Goal: Task Accomplishment & Management: Manage account settings

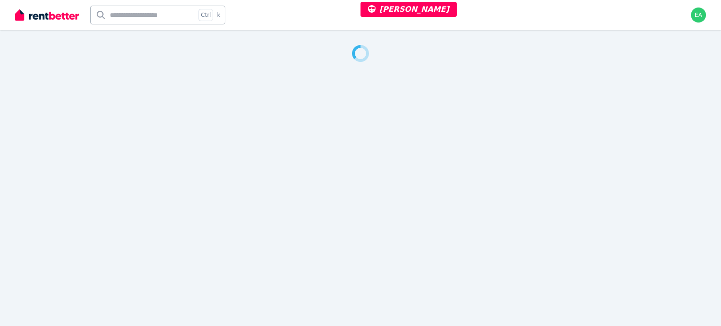
select select "***"
select select "**********"
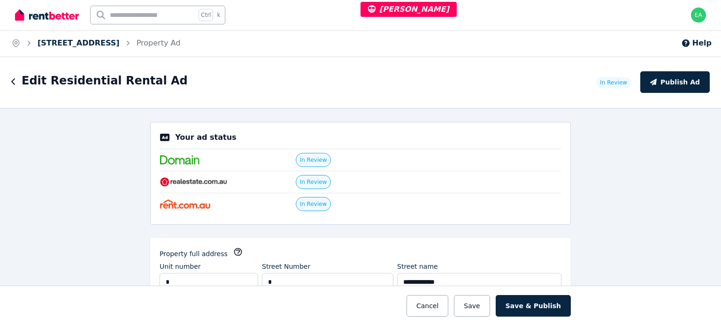
click at [104, 45] on link "7 Delatite Lane, Mount Buller" at bounding box center [79, 42] width 82 height 9
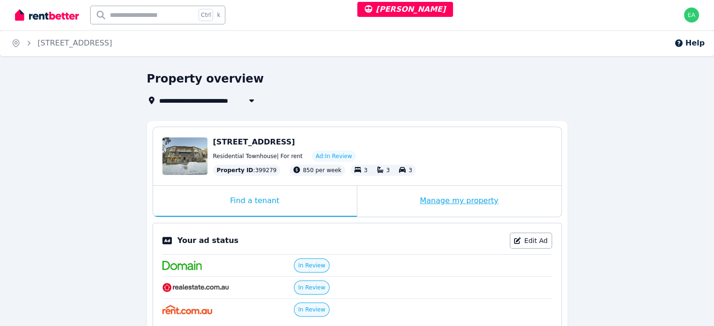
click at [396, 204] on div "Manage my property" at bounding box center [459, 201] width 204 height 31
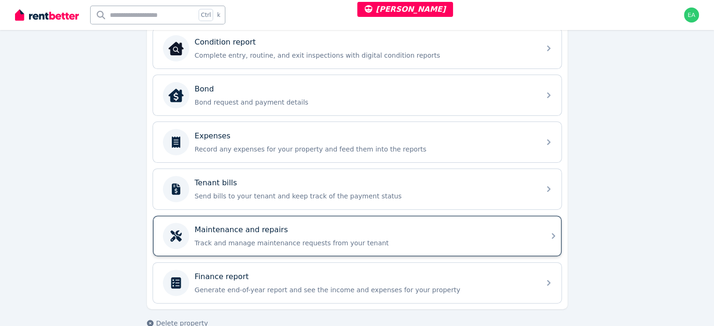
scroll to position [297, 0]
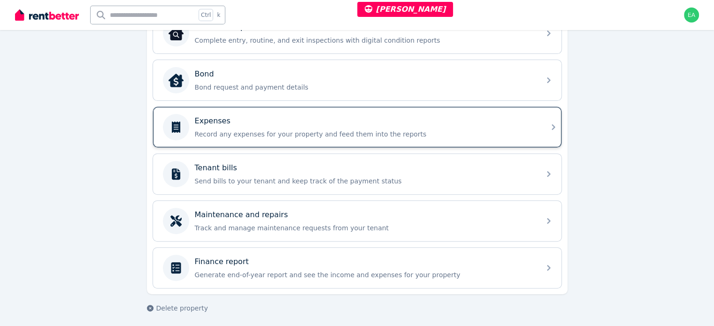
click at [421, 125] on div "Expenses Record any expenses for your property and feed them into the reports" at bounding box center [365, 126] width 340 height 23
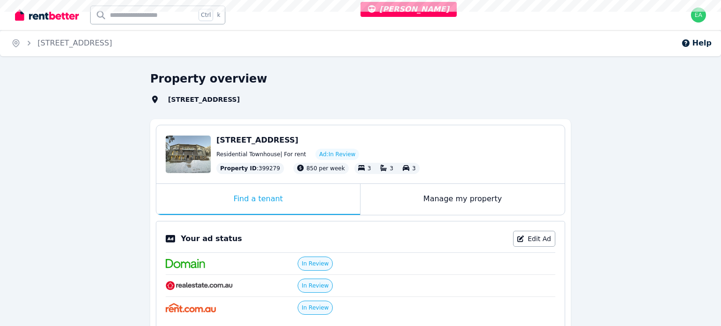
select select "***"
select select "**********"
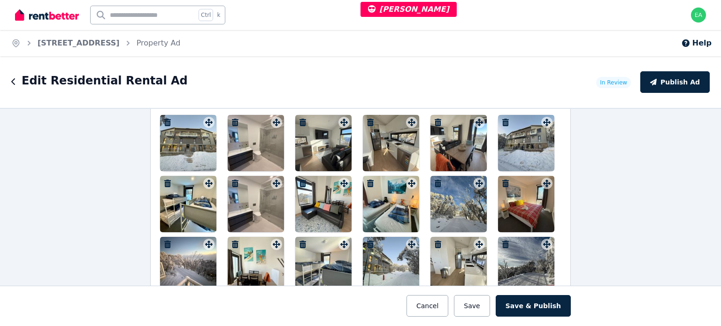
scroll to position [1220, 0]
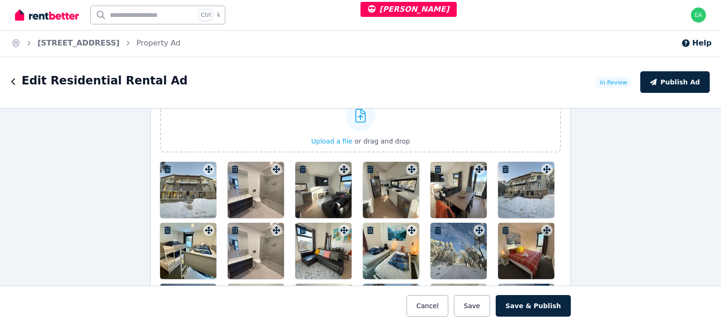
click at [173, 187] on div at bounding box center [188, 190] width 56 height 56
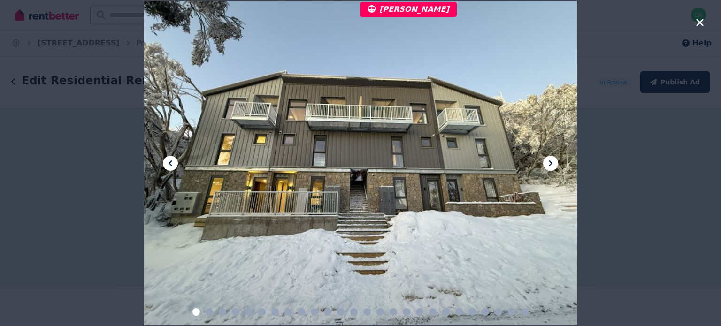
click at [552, 161] on icon at bounding box center [550, 163] width 11 height 11
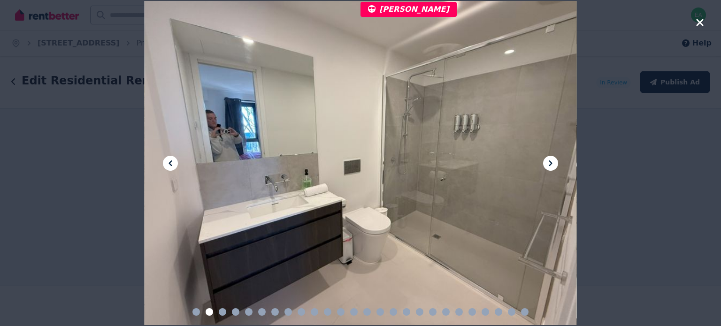
click at [552, 161] on icon at bounding box center [550, 163] width 11 height 11
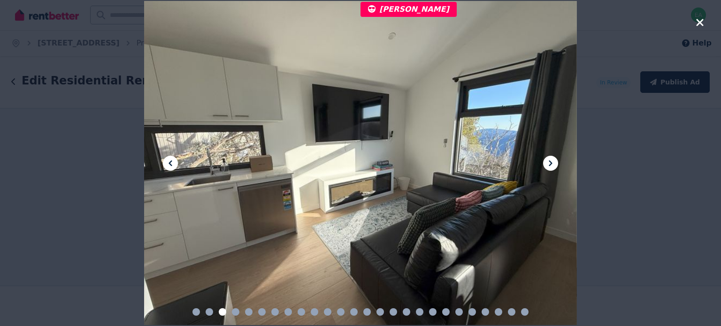
click at [552, 161] on icon at bounding box center [550, 163] width 11 height 11
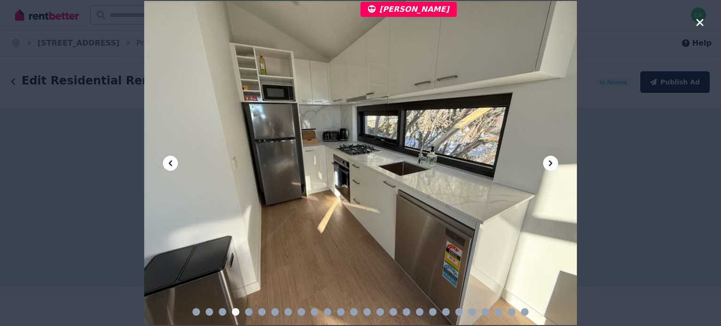
click at [550, 155] on div at bounding box center [360, 163] width 433 height 324
click at [548, 161] on icon at bounding box center [550, 163] width 11 height 11
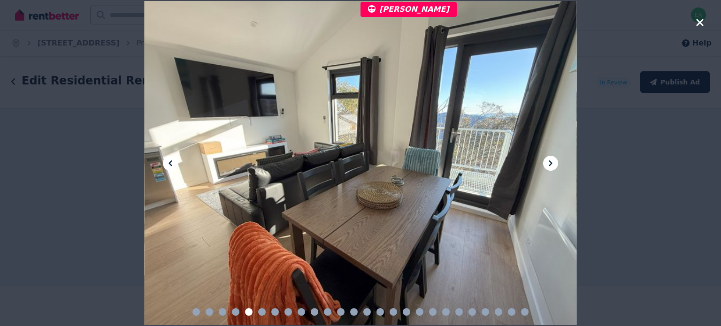
click at [548, 161] on icon at bounding box center [550, 163] width 11 height 11
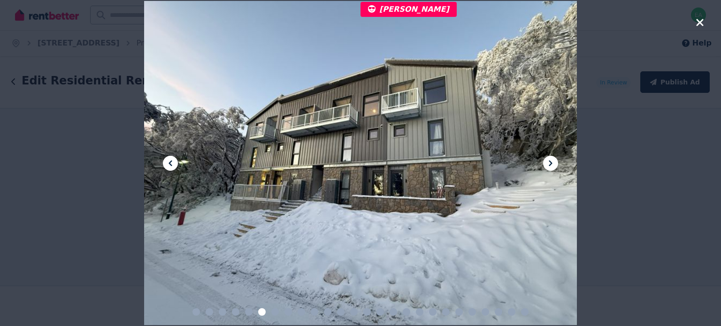
click at [548, 161] on icon at bounding box center [550, 163] width 11 height 11
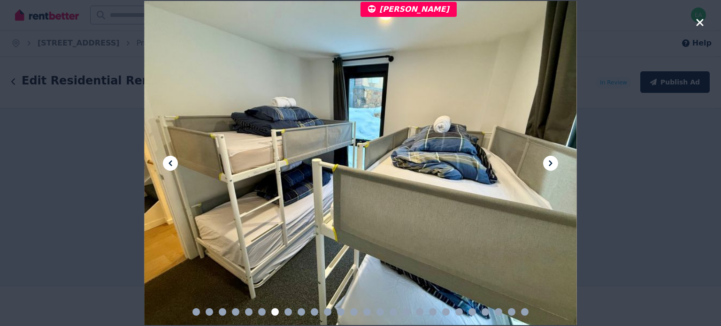
click at [548, 161] on icon at bounding box center [550, 163] width 11 height 11
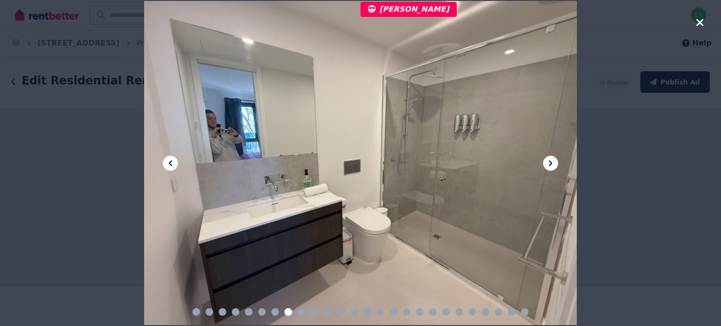
click at [548, 161] on icon at bounding box center [550, 163] width 11 height 11
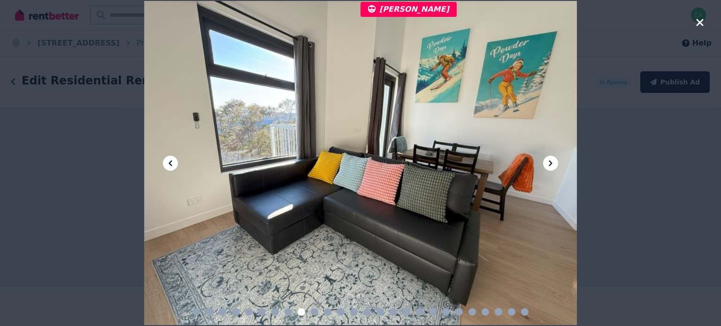
click at [548, 161] on icon at bounding box center [550, 163] width 11 height 11
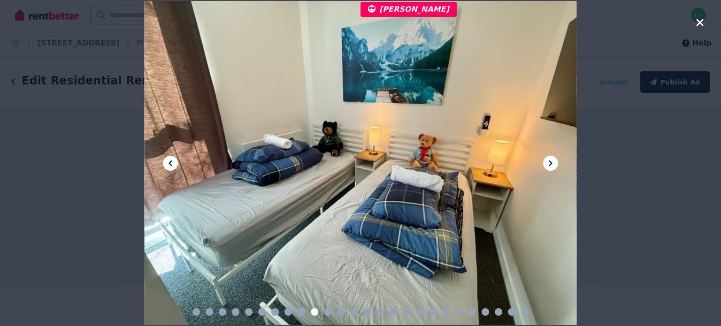
click at [548, 161] on icon at bounding box center [550, 163] width 11 height 11
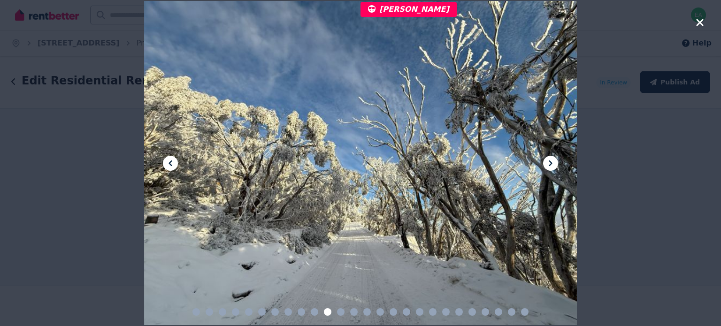
click at [548, 161] on icon at bounding box center [550, 163] width 11 height 11
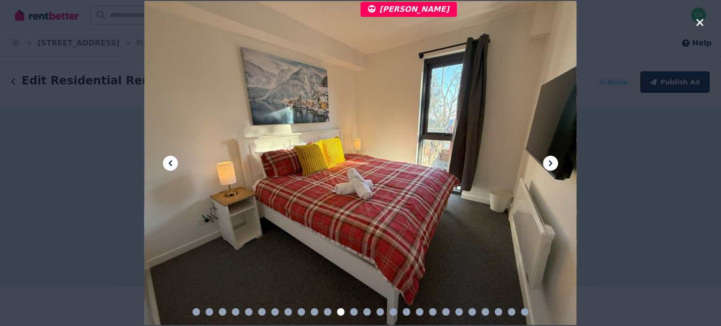
click at [548, 161] on icon at bounding box center [550, 163] width 11 height 11
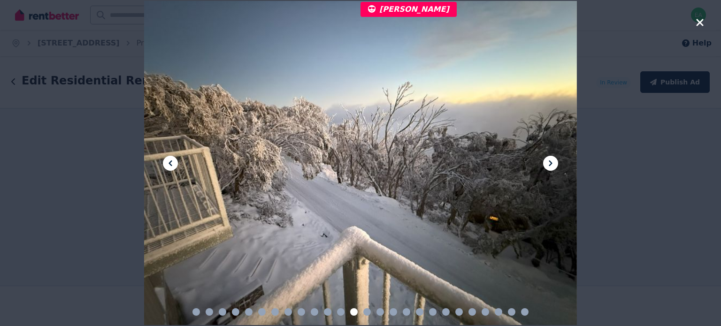
click at [548, 161] on icon at bounding box center [550, 163] width 11 height 11
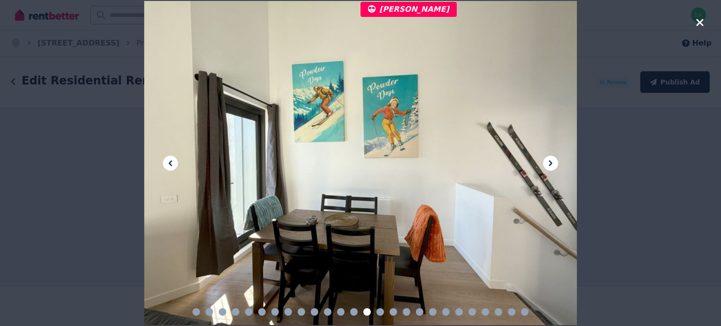
click at [548, 161] on icon at bounding box center [550, 163] width 11 height 11
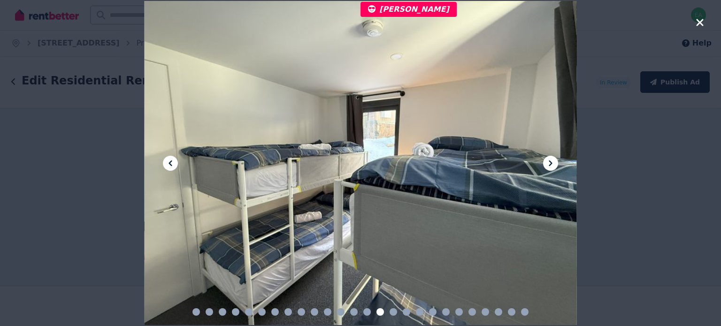
click at [548, 161] on icon at bounding box center [550, 163] width 11 height 11
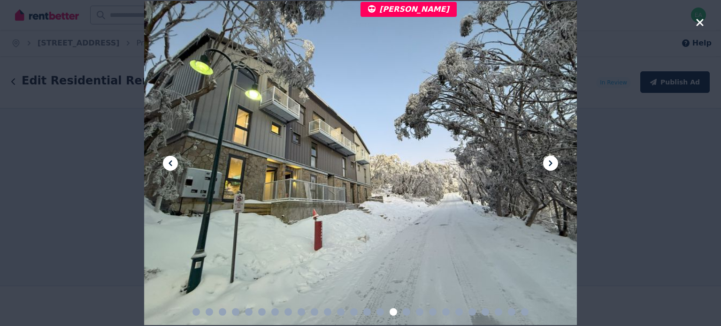
click at [548, 161] on icon at bounding box center [550, 163] width 11 height 11
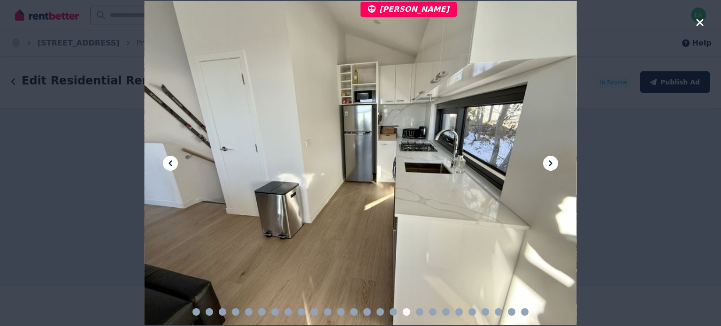
click at [548, 161] on icon at bounding box center [550, 163] width 11 height 11
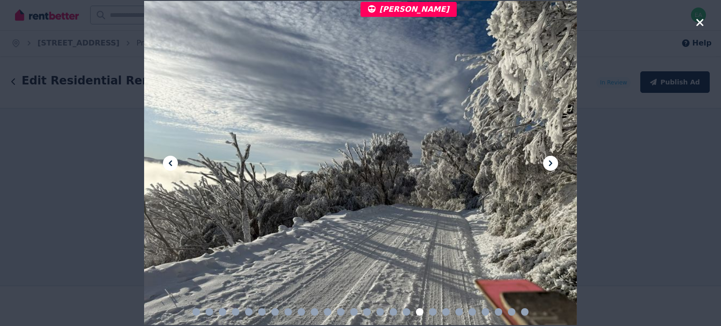
click at [548, 161] on icon at bounding box center [550, 163] width 11 height 11
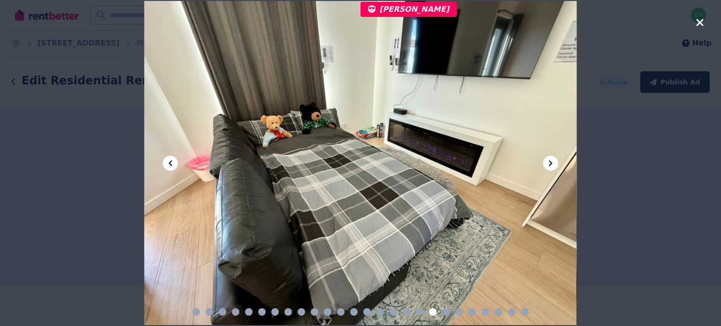
click at [548, 161] on icon at bounding box center [550, 163] width 11 height 11
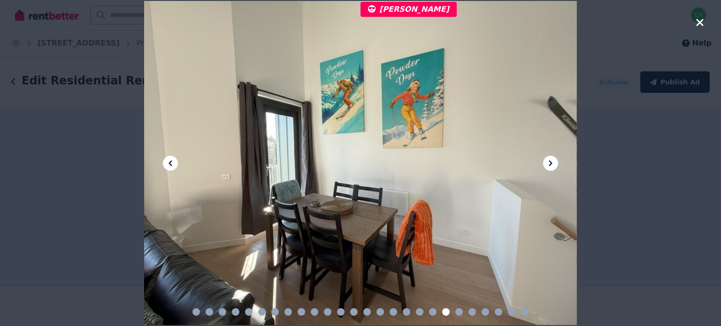
click at [548, 161] on icon at bounding box center [550, 163] width 11 height 11
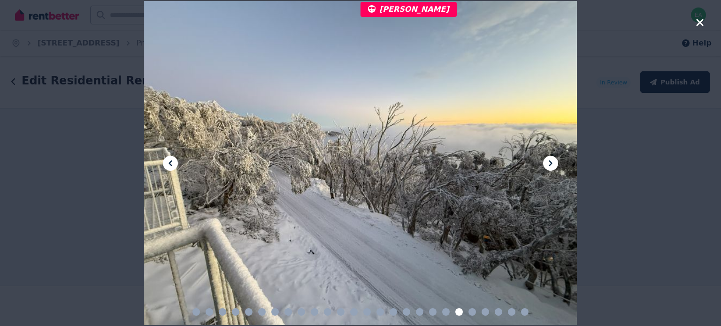
click at [548, 161] on icon at bounding box center [550, 163] width 11 height 11
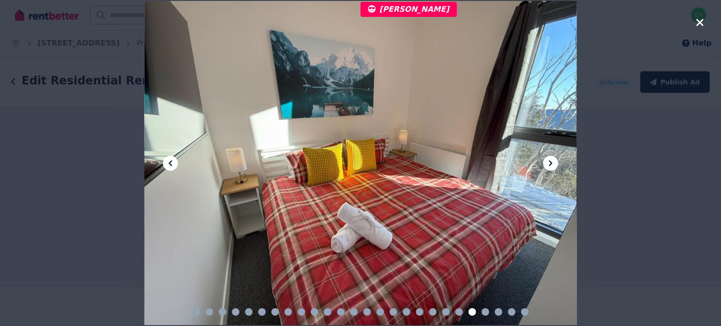
click at [548, 161] on icon at bounding box center [550, 163] width 11 height 11
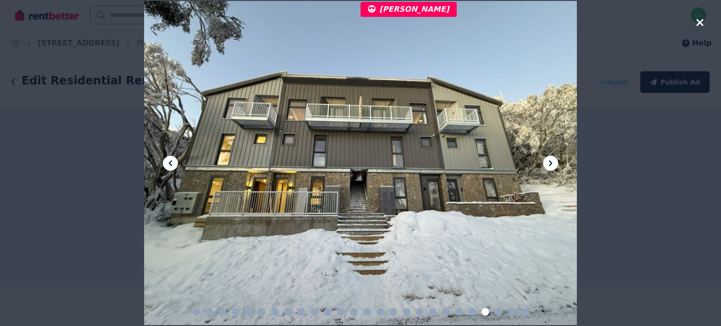
click at [548, 161] on icon at bounding box center [550, 163] width 11 height 11
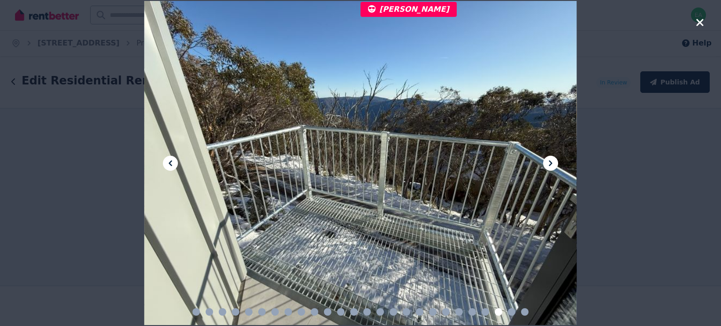
click at [548, 161] on icon at bounding box center [550, 163] width 11 height 11
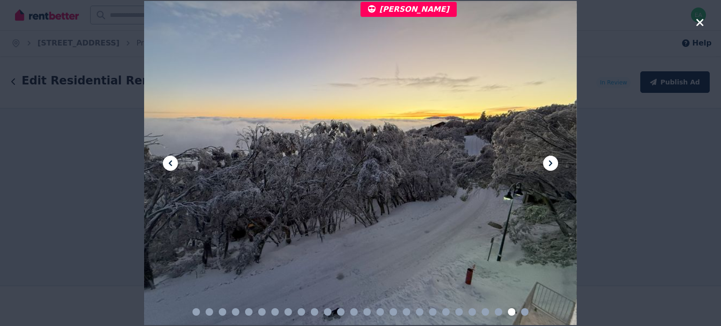
click at [548, 161] on icon at bounding box center [550, 163] width 11 height 11
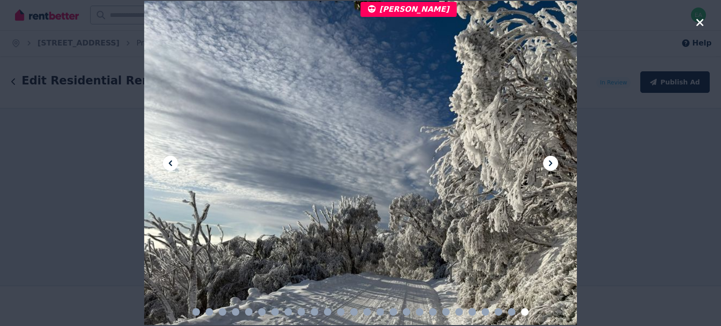
click at [548, 161] on icon at bounding box center [550, 163] width 11 height 11
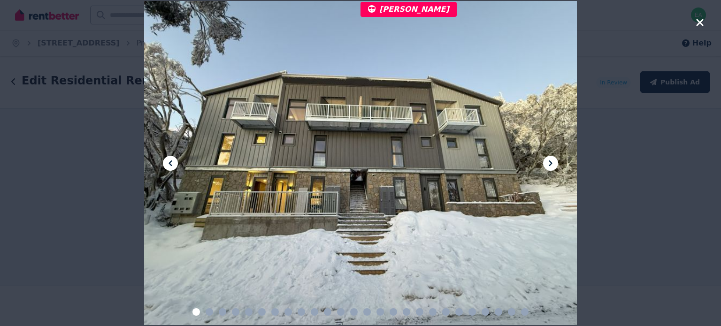
click at [696, 24] on icon "button" at bounding box center [700, 22] width 8 height 11
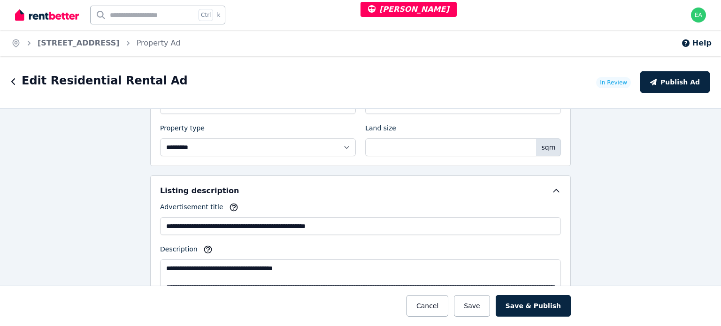
scroll to position [469, 0]
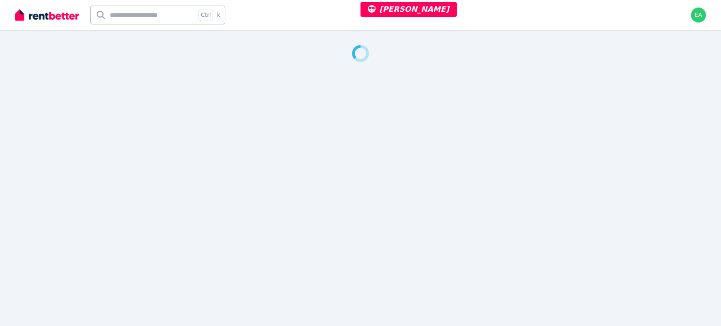
select select "**"
select select "**********"
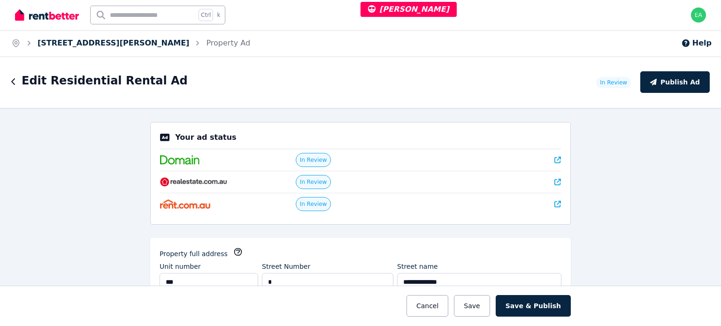
drag, startPoint x: 110, startPoint y: 41, endPoint x: 115, endPoint y: 46, distance: 6.3
click at [110, 41] on link "706/5 Harper Terrace, South Perth" at bounding box center [114, 42] width 152 height 9
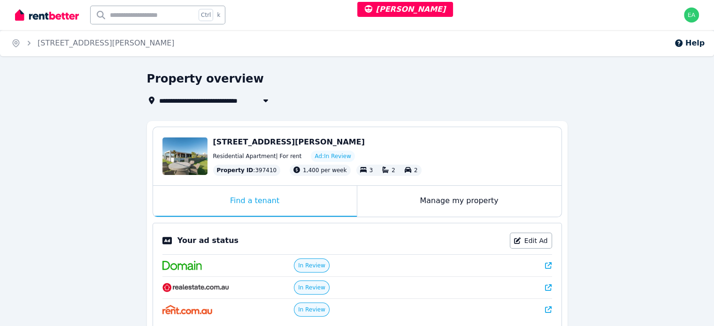
click at [375, 197] on div "Manage my property" at bounding box center [459, 201] width 204 height 31
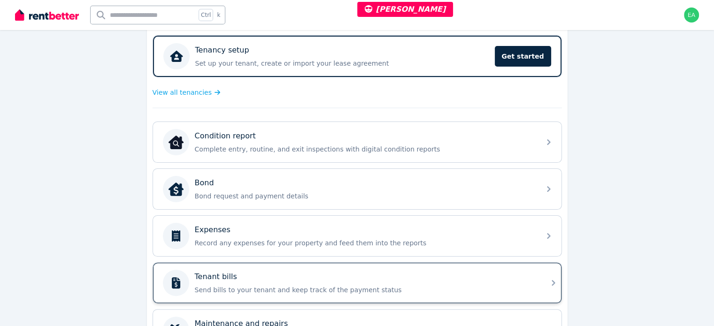
scroll to position [282, 0]
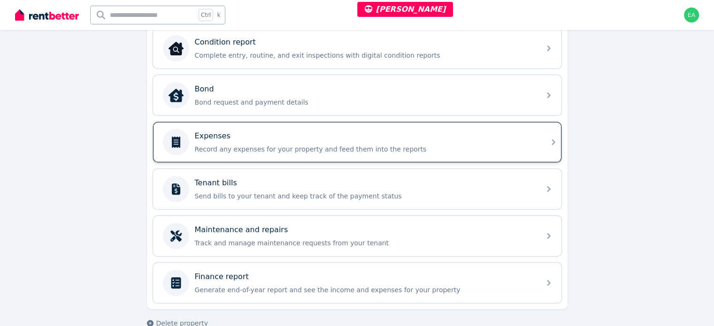
click at [491, 151] on p "Record any expenses for your property and feed them into the reports" at bounding box center [365, 149] width 340 height 9
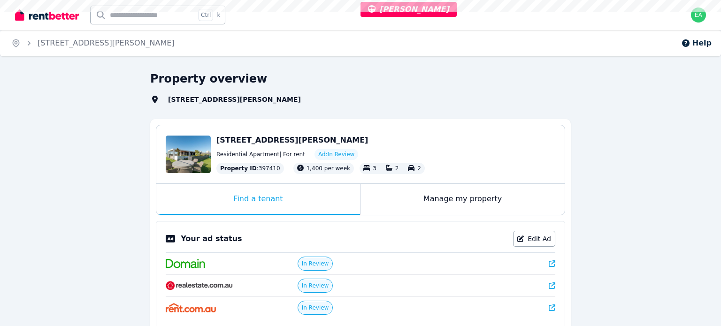
select select "**"
select select "**********"
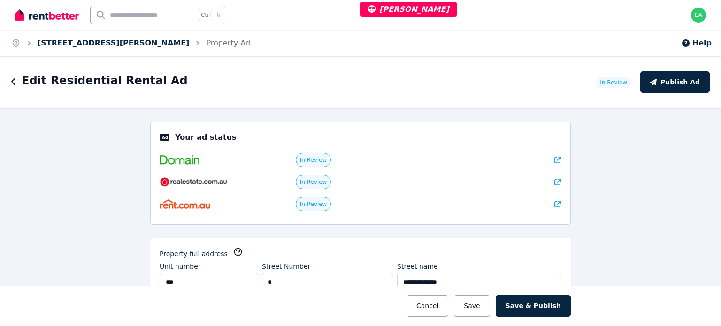
click at [83, 46] on link "706/5 Harper Terrace, South Perth" at bounding box center [114, 42] width 152 height 9
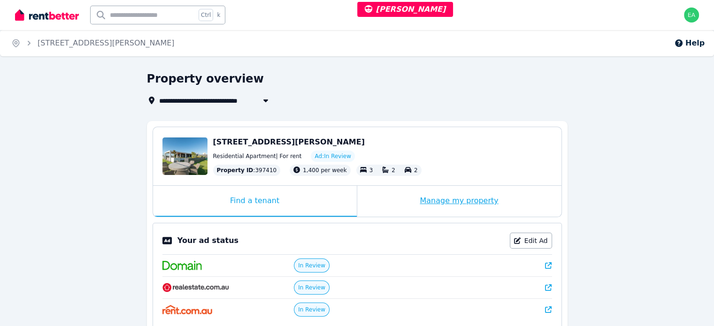
click at [405, 199] on div "Manage my property" at bounding box center [459, 201] width 204 height 31
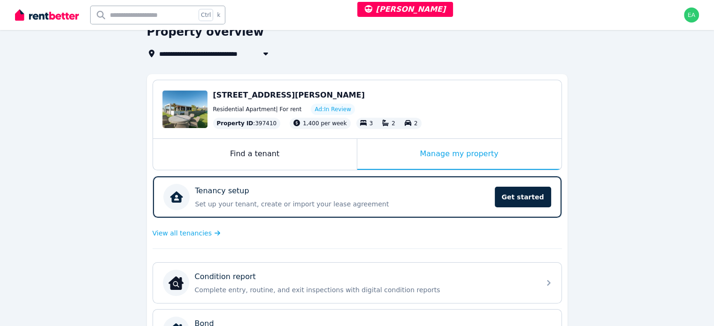
scroll to position [235, 0]
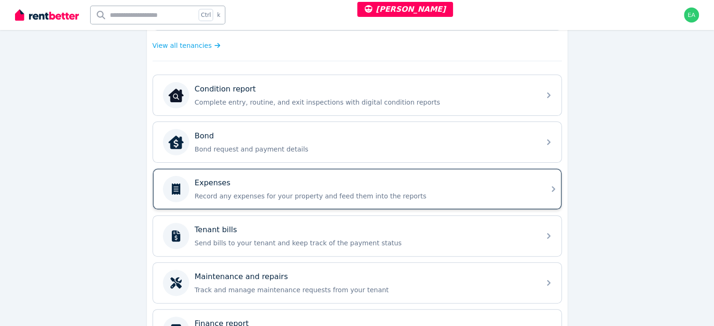
click at [465, 192] on p "Record any expenses for your property and feed them into the reports" at bounding box center [365, 195] width 340 height 9
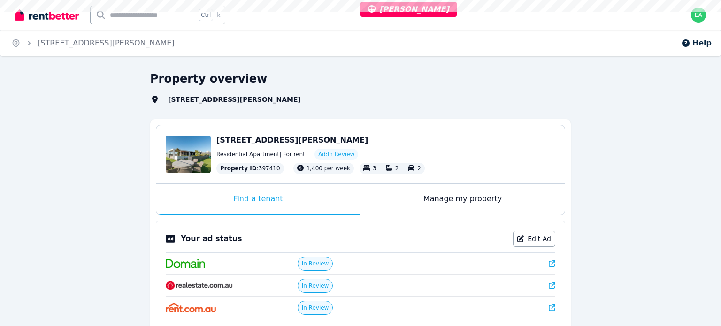
select select "**"
select select "**********"
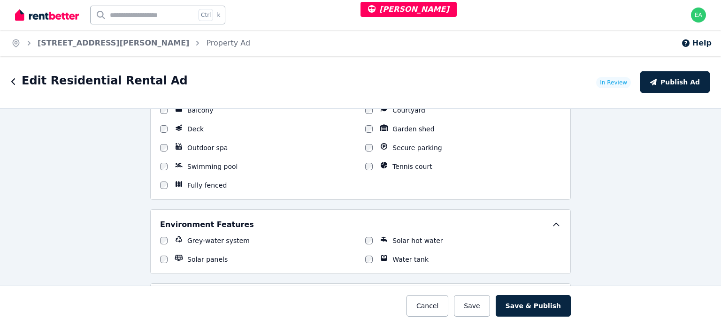
scroll to position [1220, 0]
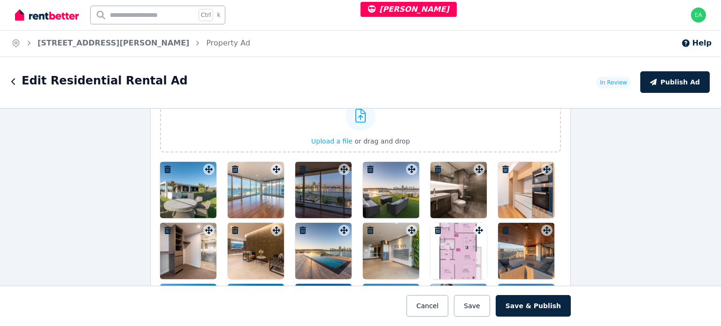
click at [191, 194] on div at bounding box center [188, 190] width 56 height 56
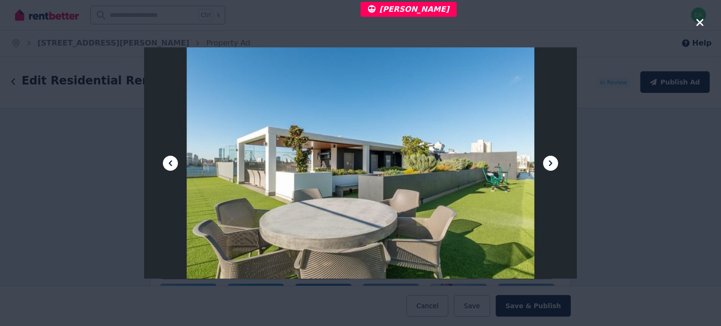
click at [545, 164] on icon at bounding box center [550, 163] width 11 height 11
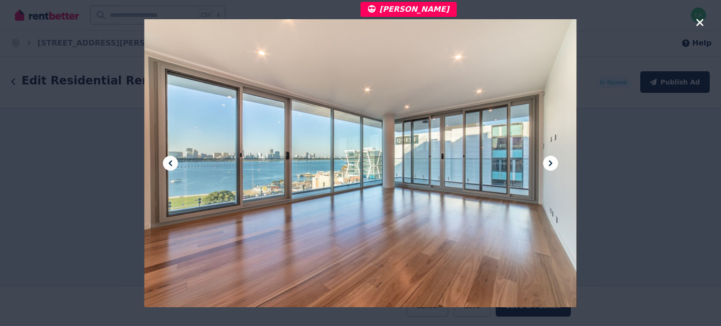
click at [545, 164] on icon at bounding box center [550, 163] width 11 height 11
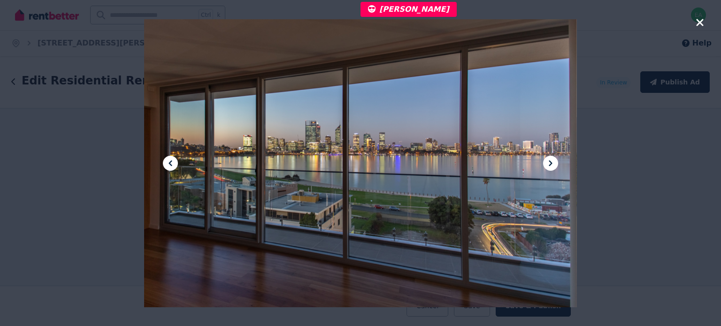
click at [545, 164] on icon at bounding box center [550, 163] width 11 height 11
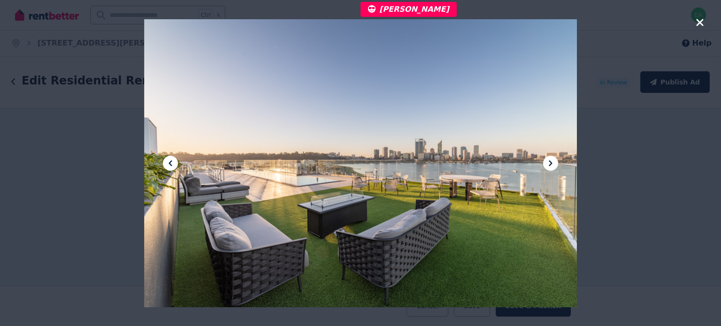
click at [545, 164] on icon at bounding box center [550, 163] width 11 height 11
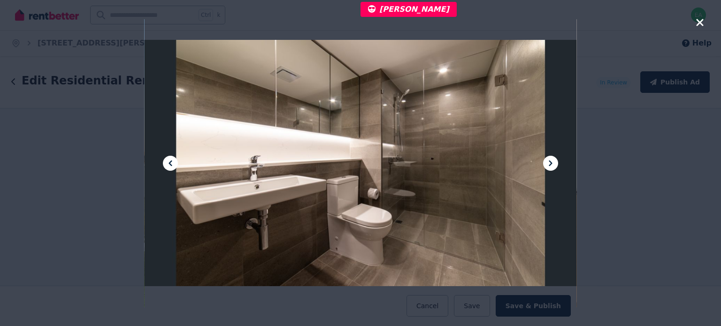
click at [545, 164] on icon at bounding box center [550, 163] width 11 height 11
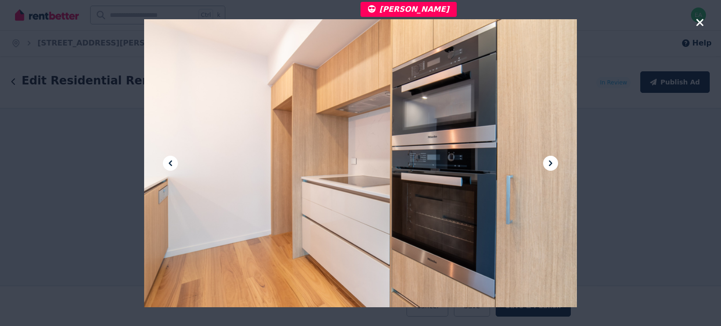
click at [545, 164] on icon at bounding box center [550, 163] width 11 height 11
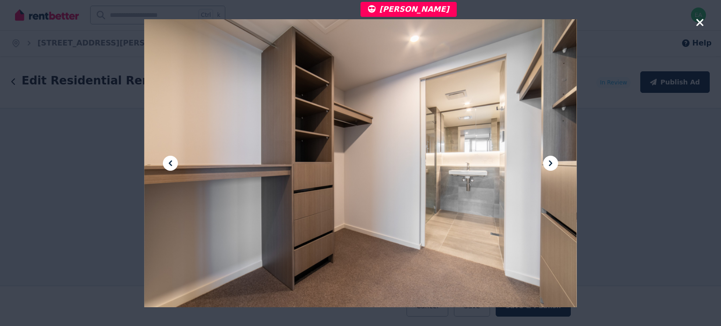
click at [545, 164] on icon at bounding box center [550, 163] width 11 height 11
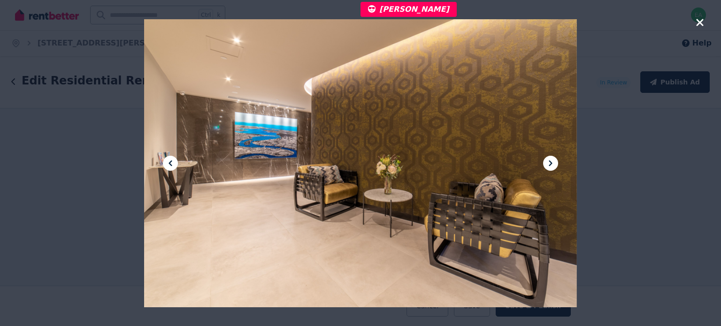
click at [547, 163] on icon at bounding box center [550, 163] width 11 height 11
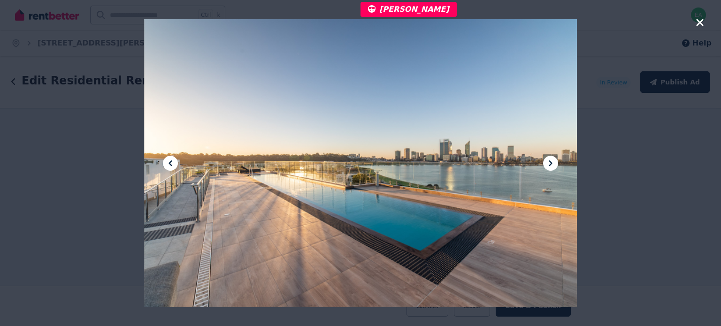
click at [547, 163] on icon at bounding box center [550, 163] width 11 height 11
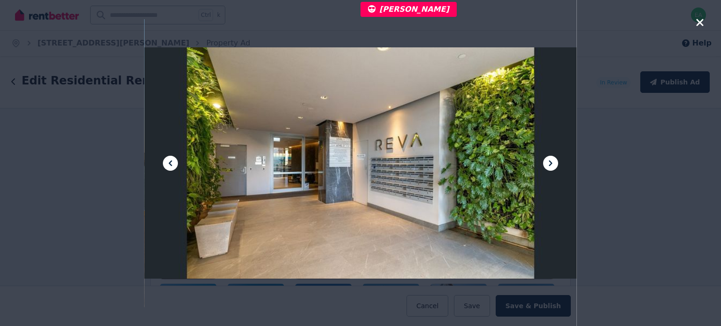
click at [547, 163] on icon at bounding box center [550, 163] width 11 height 11
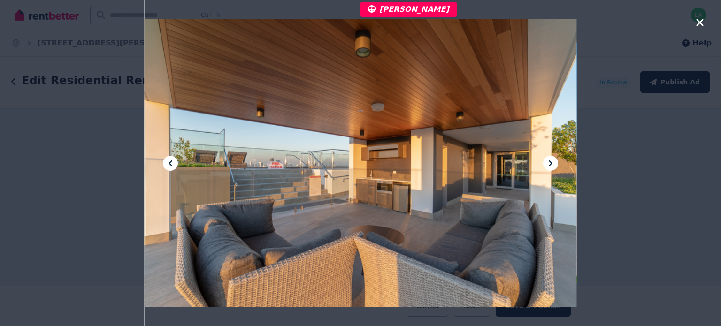
click at [547, 163] on icon at bounding box center [550, 163] width 11 height 11
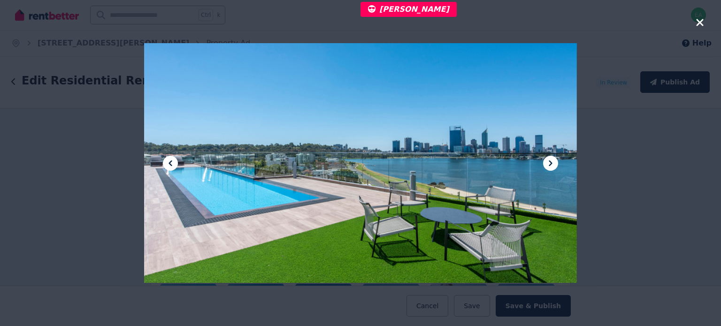
click at [547, 163] on icon at bounding box center [550, 163] width 11 height 11
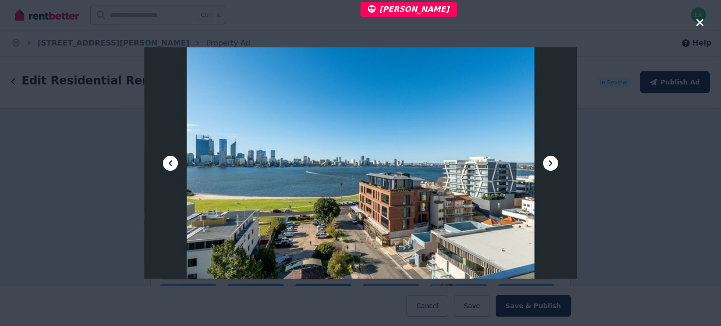
click at [547, 163] on icon at bounding box center [550, 163] width 11 height 11
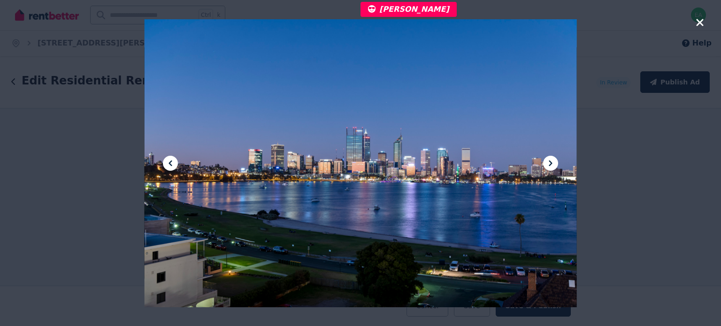
click at [547, 163] on icon at bounding box center [550, 163] width 11 height 11
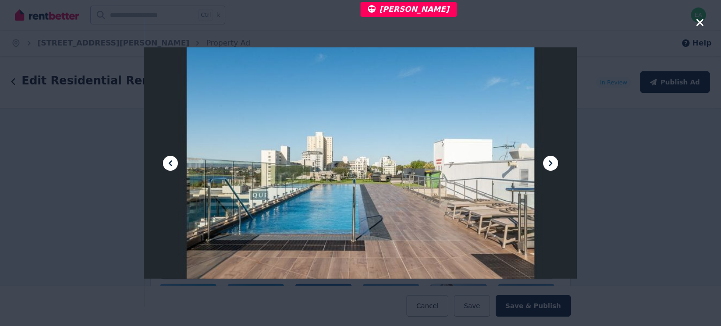
click at [547, 163] on icon at bounding box center [550, 163] width 11 height 11
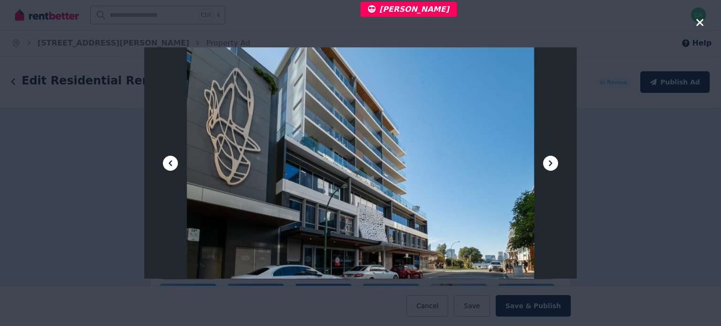
click at [547, 163] on icon at bounding box center [550, 163] width 11 height 11
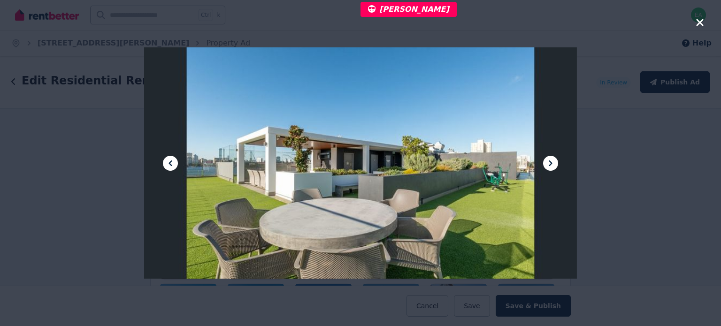
click at [547, 163] on icon at bounding box center [550, 163] width 11 height 11
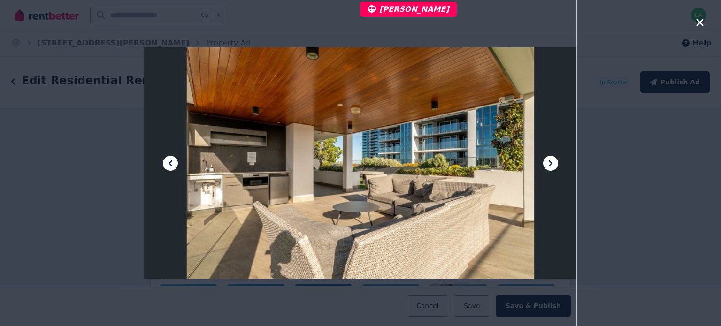
click at [547, 163] on icon at bounding box center [550, 163] width 11 height 11
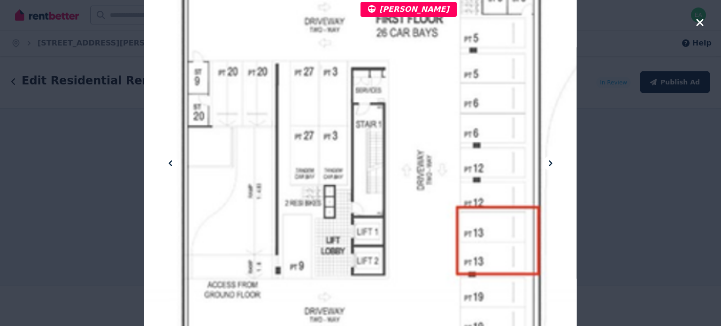
click at [547, 163] on icon at bounding box center [550, 163] width 11 height 11
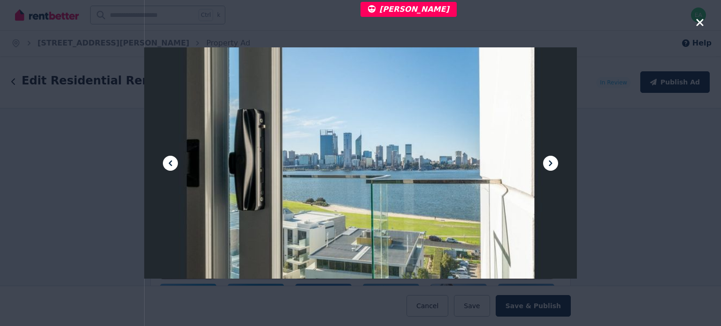
click at [547, 163] on icon at bounding box center [550, 163] width 11 height 11
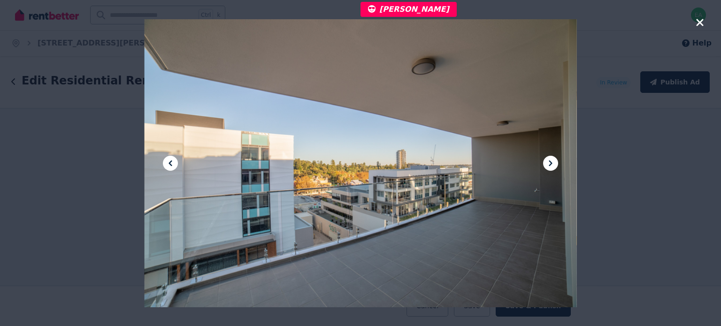
click at [547, 163] on icon at bounding box center [550, 163] width 11 height 11
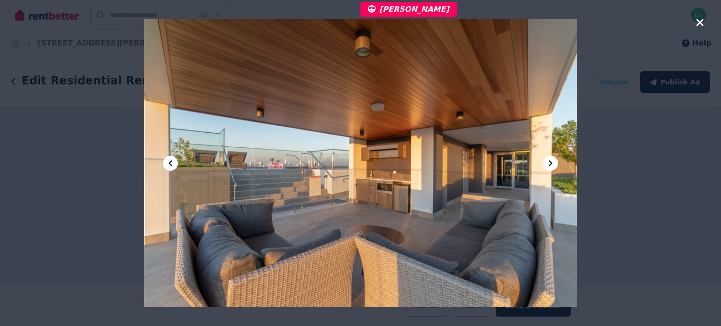
click at [547, 163] on icon at bounding box center [550, 163] width 11 height 11
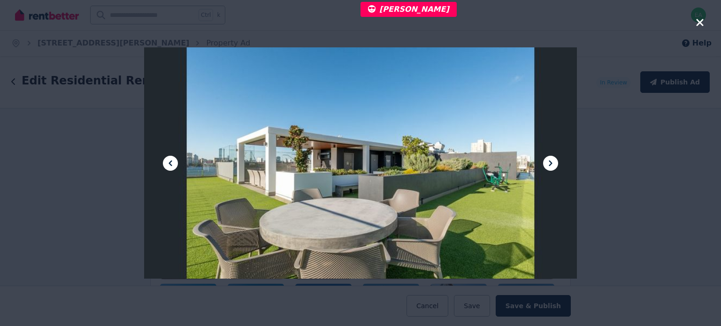
click at [547, 163] on icon at bounding box center [550, 163] width 11 height 11
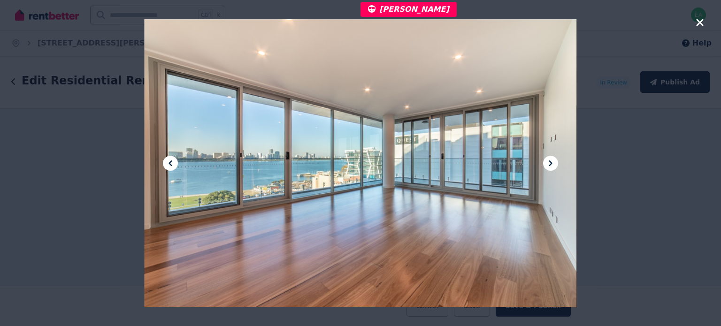
click at [547, 163] on icon at bounding box center [550, 163] width 11 height 11
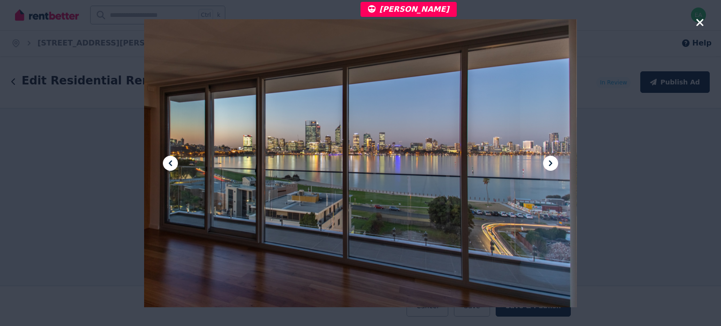
click at [547, 163] on icon at bounding box center [550, 163] width 11 height 11
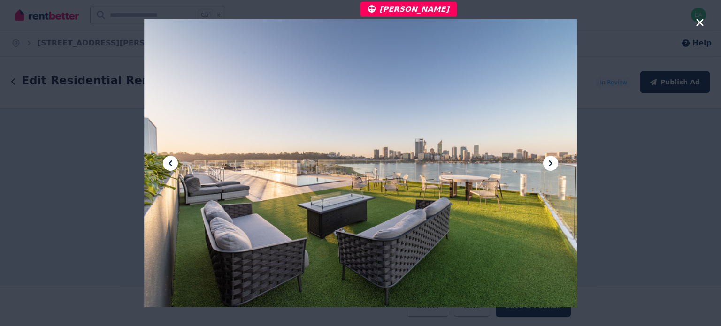
click at [547, 163] on icon at bounding box center [550, 163] width 11 height 11
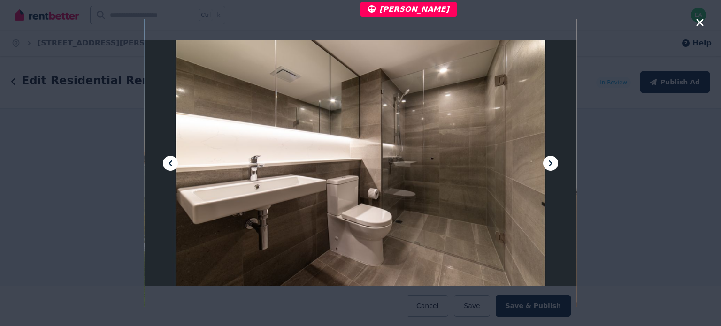
click at [547, 163] on icon at bounding box center [550, 163] width 11 height 11
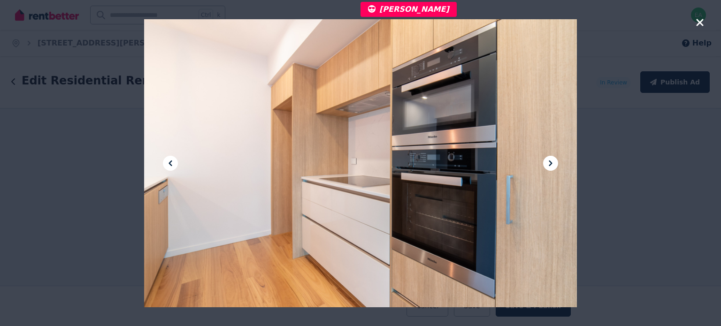
click at [547, 163] on icon at bounding box center [550, 163] width 11 height 11
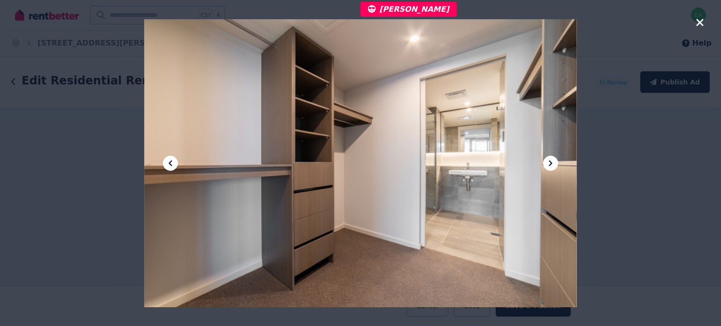
click at [547, 163] on icon at bounding box center [550, 163] width 11 height 11
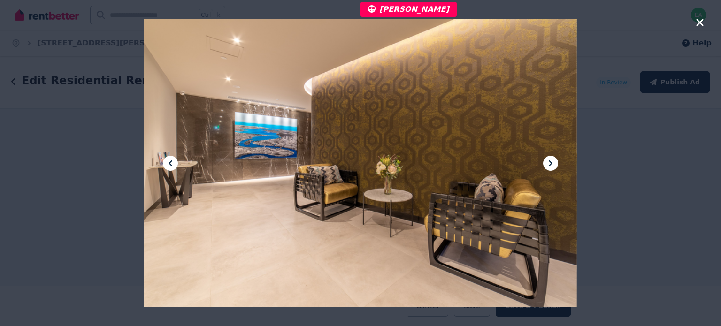
click at [547, 163] on icon at bounding box center [550, 163] width 11 height 11
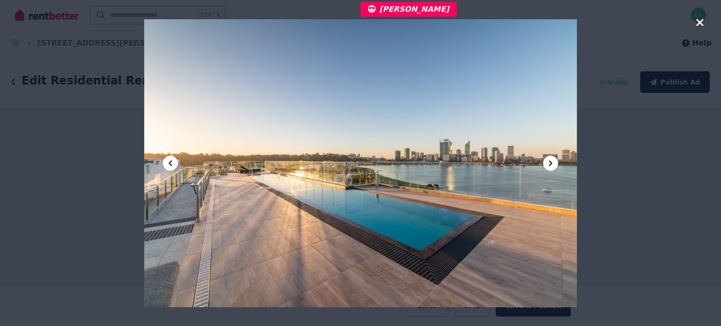
click at [547, 163] on icon at bounding box center [550, 163] width 11 height 11
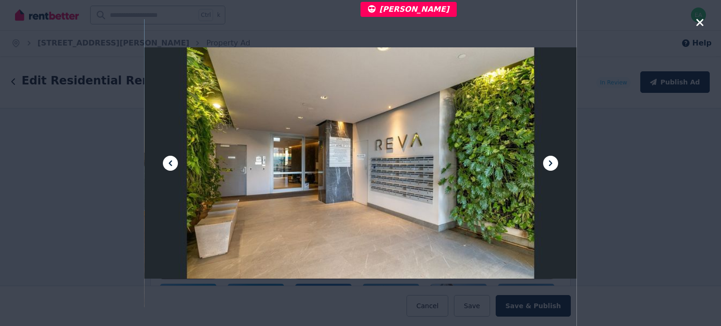
click at [700, 23] on icon "button" at bounding box center [699, 22] width 7 height 7
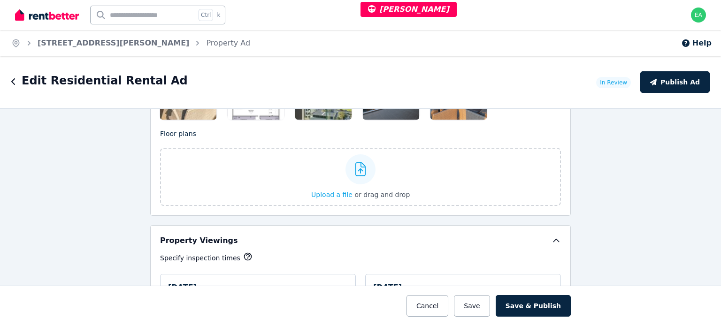
scroll to position [1314, 0]
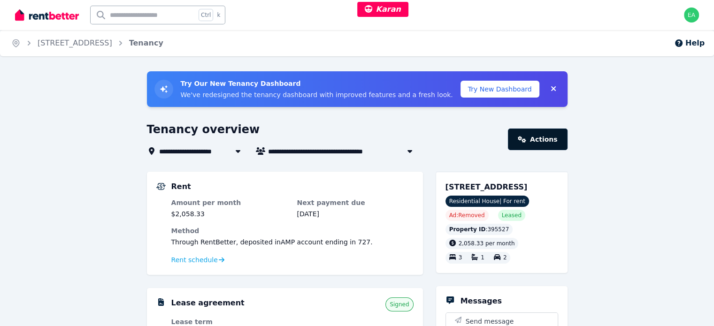
click at [531, 135] on link "Actions" at bounding box center [537, 140] width 59 height 22
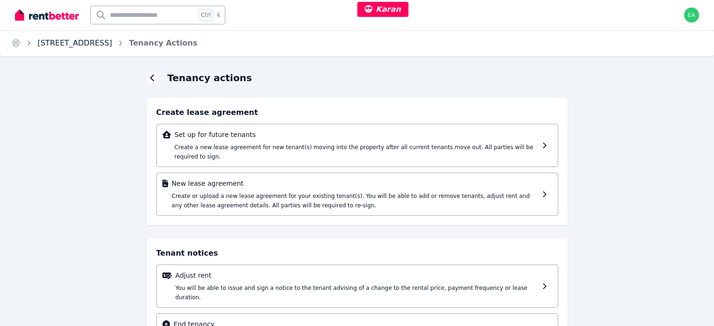
click at [86, 45] on link "14 Lomond Ct, Werribee" at bounding box center [75, 42] width 75 height 9
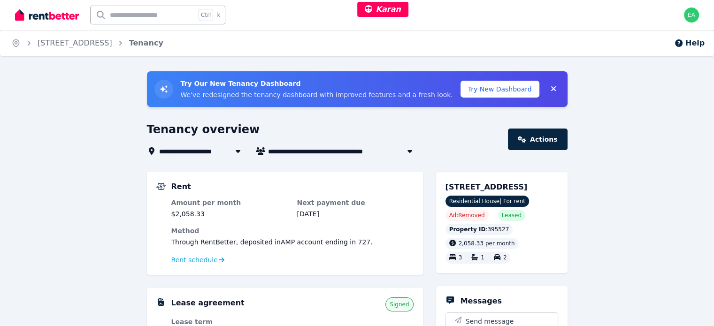
scroll to position [94, 0]
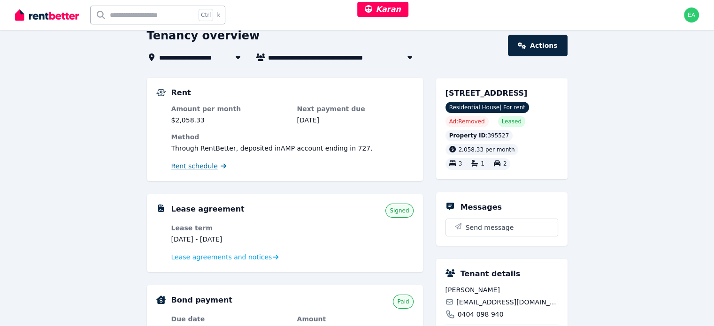
click at [203, 163] on span "Rent schedule" at bounding box center [194, 165] width 46 height 9
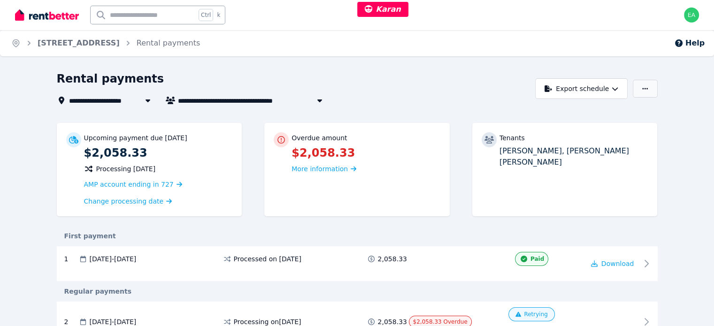
click at [657, 93] on button "button" at bounding box center [645, 89] width 24 height 18
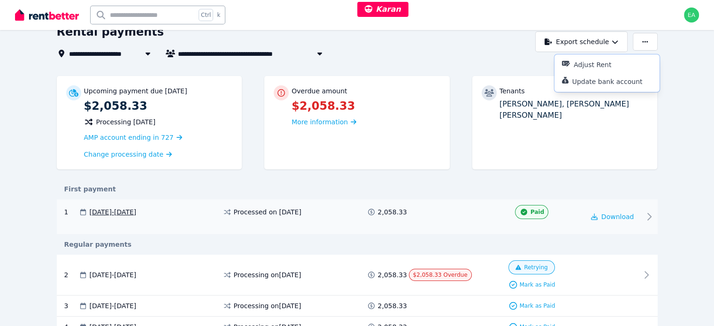
scroll to position [94, 0]
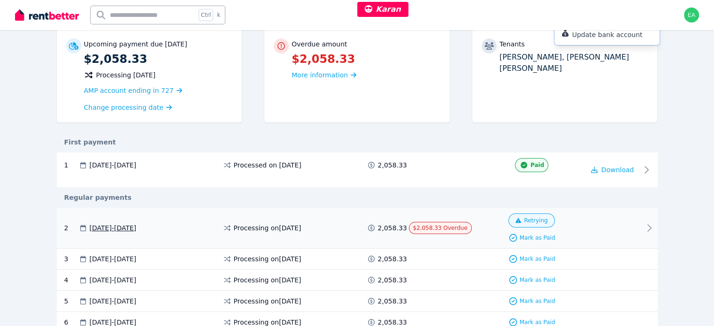
click at [651, 229] on icon at bounding box center [649, 228] width 3 height 7
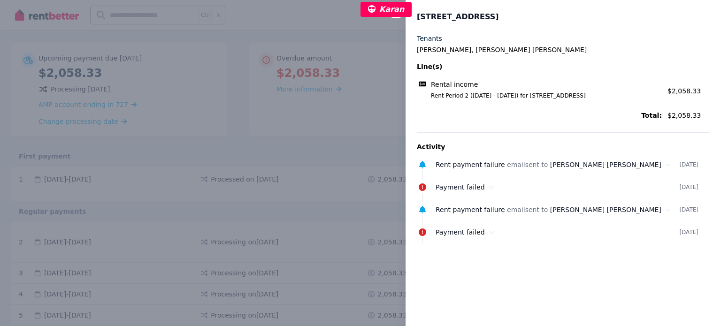
click at [261, 26] on div "Close panel 14 Lomond Ct, Werribee Tenants Mounika Kantem, Yakub sayeed Mohamme…" at bounding box center [360, 163] width 721 height 326
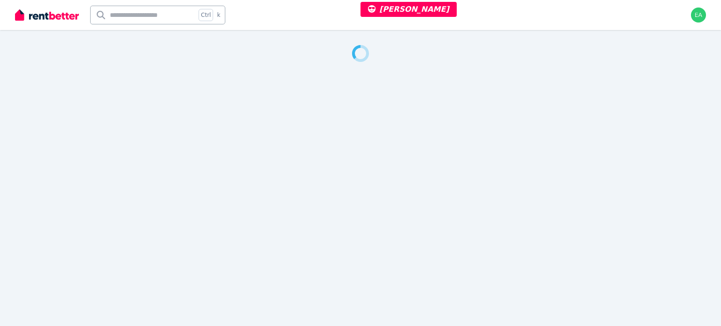
select select "***"
select select "**********"
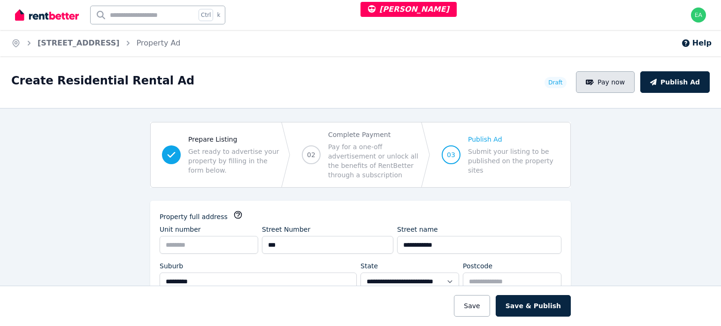
click at [628, 89] on button "Pay now" at bounding box center [605, 82] width 59 height 22
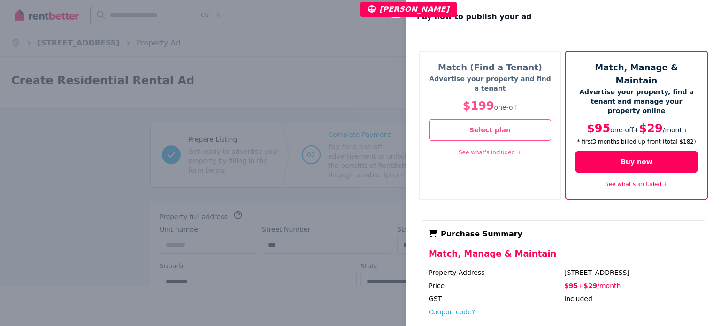
click at [431, 99] on p "$199 one-off" at bounding box center [490, 106] width 122 height 15
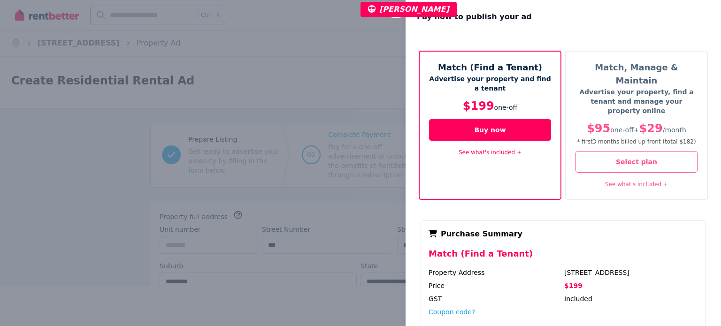
drag, startPoint x: 201, startPoint y: 46, endPoint x: 206, endPoint y: 46, distance: 5.2
click at [201, 46] on div "Close panel Pay now to publish your ad Match (Find a Tenant) Advertise your pro…" at bounding box center [360, 163] width 721 height 326
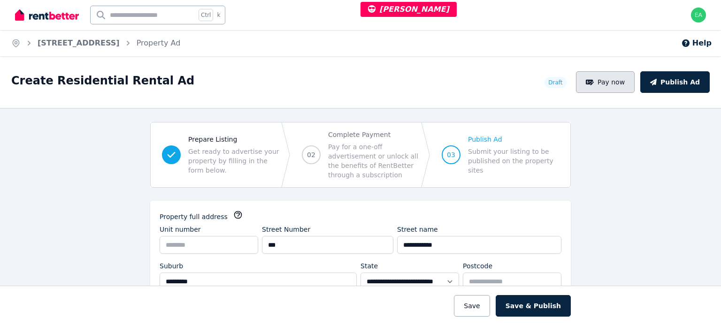
click at [620, 87] on button "Pay now" at bounding box center [605, 82] width 59 height 22
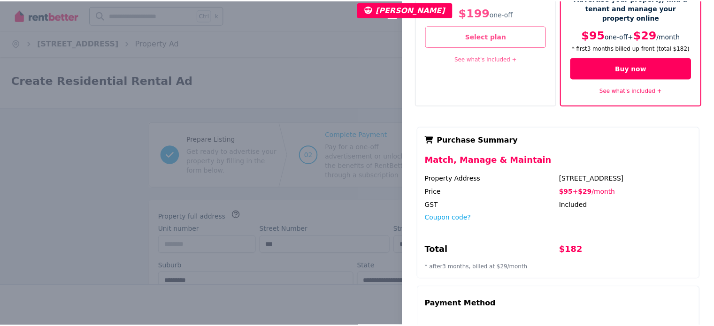
scroll to position [209, 0]
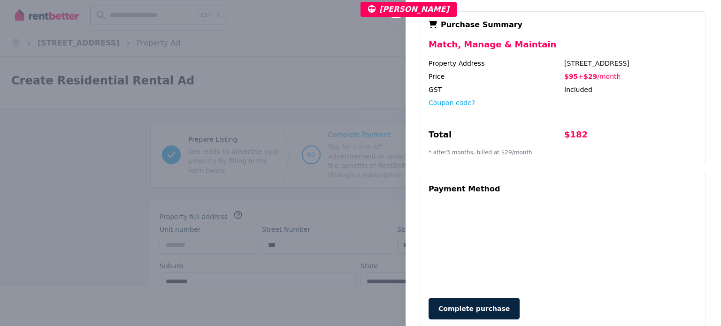
click at [303, 48] on div "Close panel Pay now to publish your ad Match (Find a Tenant) Advertise your pro…" at bounding box center [360, 163] width 721 height 326
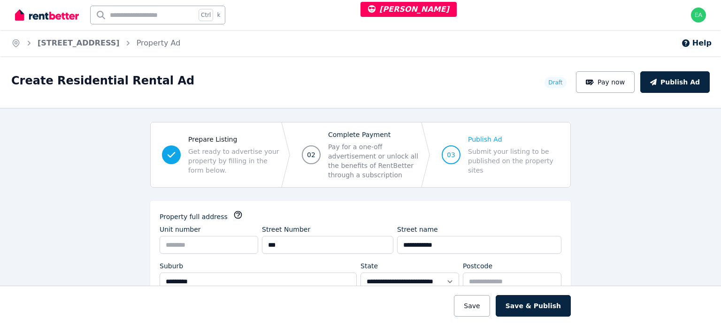
click at [304, 168] on span "02 Complete Payment Pay for a one-off advertisement or unlock all the benefits …" at bounding box center [361, 154] width 140 height 65
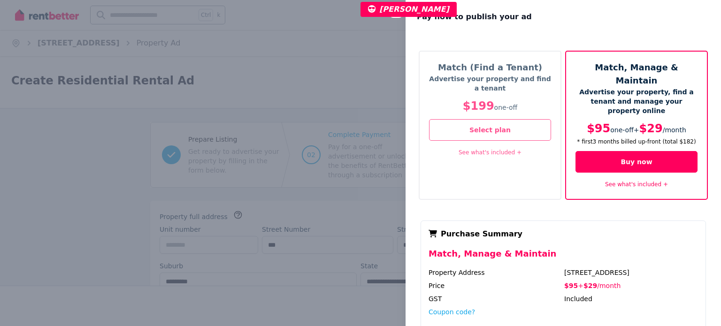
click at [297, 54] on div "Close panel Pay now to publish your ad Match (Find a Tenant) Advertise your pro…" at bounding box center [360, 163] width 721 height 326
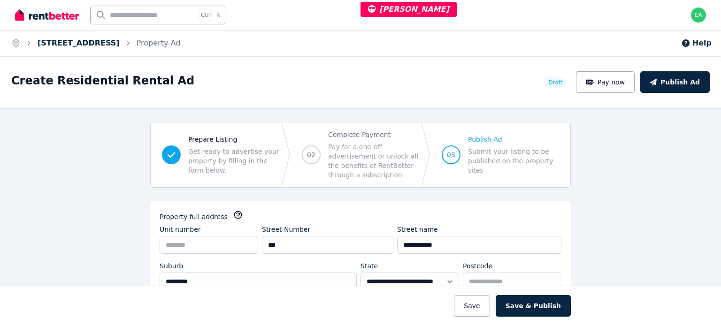
click at [111, 46] on link "[STREET_ADDRESS]" at bounding box center [79, 42] width 82 height 9
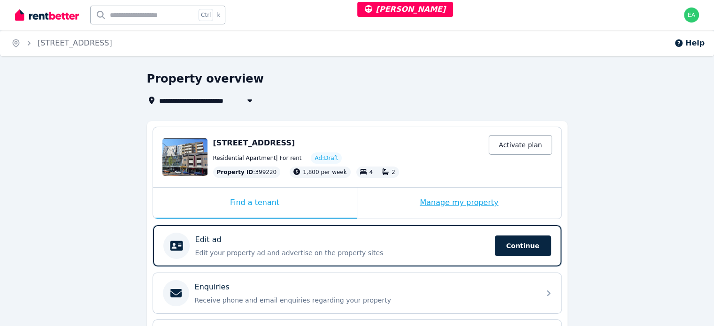
click at [391, 197] on div "Manage my property" at bounding box center [459, 203] width 204 height 31
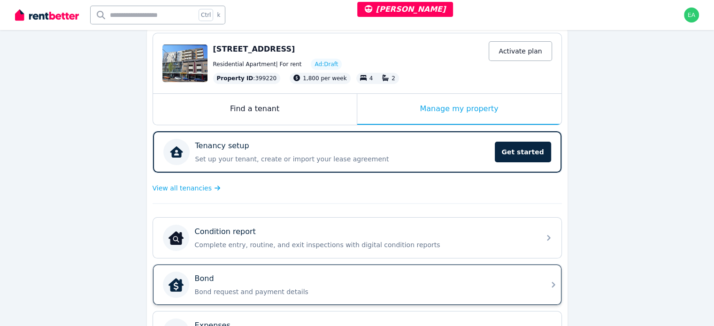
scroll to position [141, 0]
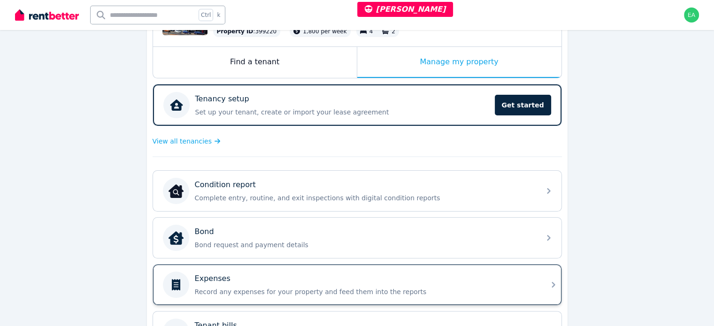
click at [427, 283] on div "Expenses Record any expenses for your property and feed them into the reports" at bounding box center [365, 284] width 340 height 23
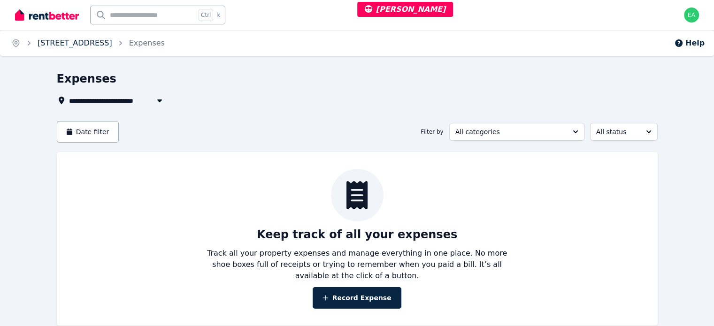
click at [102, 45] on link "[STREET_ADDRESS]" at bounding box center [75, 42] width 75 height 9
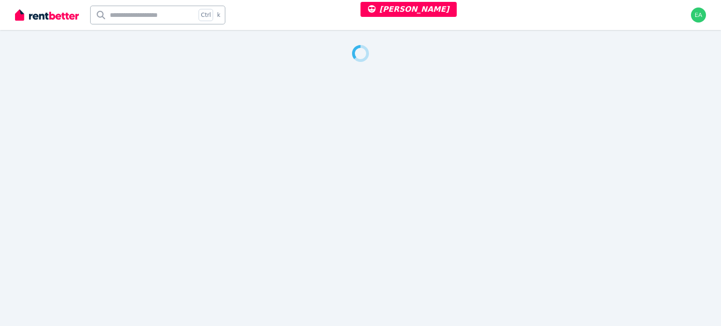
select select "***"
select select "**********"
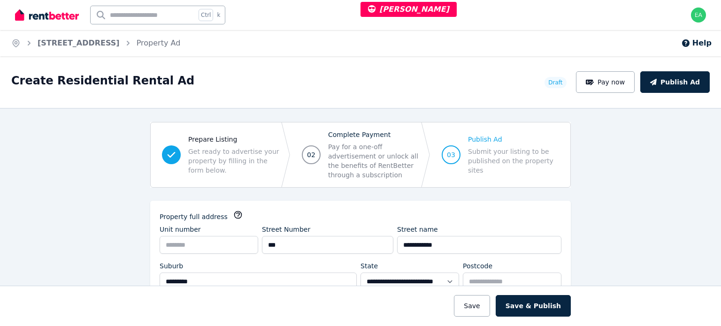
click at [296, 176] on span "02 Complete Payment Pay for a one-off advertisement or unlock all the benefits …" at bounding box center [361, 154] width 140 height 65
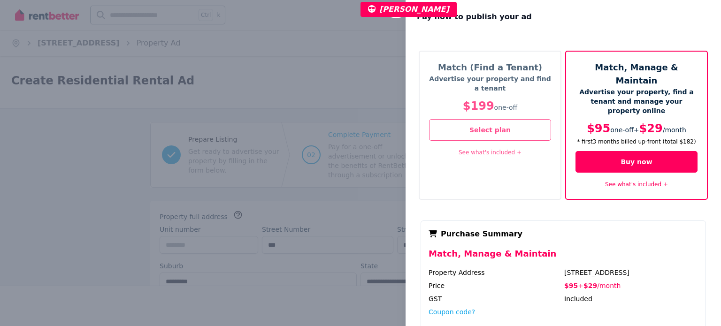
click at [311, 66] on div "Close panel Pay now to publish your ad Match (Find a Tenant) Advertise your pro…" at bounding box center [360, 163] width 721 height 326
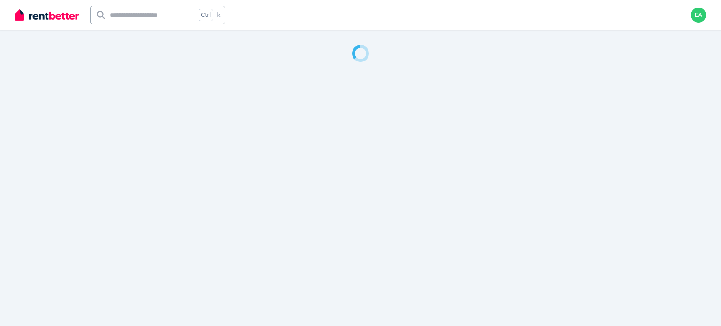
select select "***"
select select "**********"
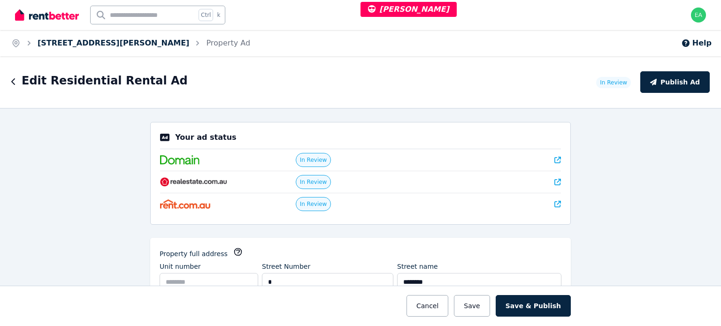
click at [58, 43] on link "[STREET_ADDRESS][PERSON_NAME]" at bounding box center [114, 42] width 152 height 9
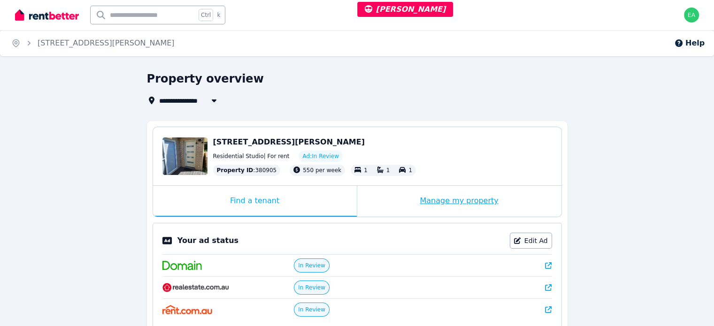
click at [393, 207] on div "Manage my property" at bounding box center [459, 201] width 204 height 31
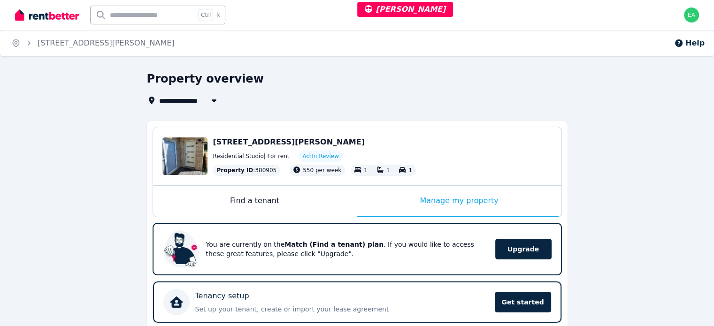
scroll to position [235, 0]
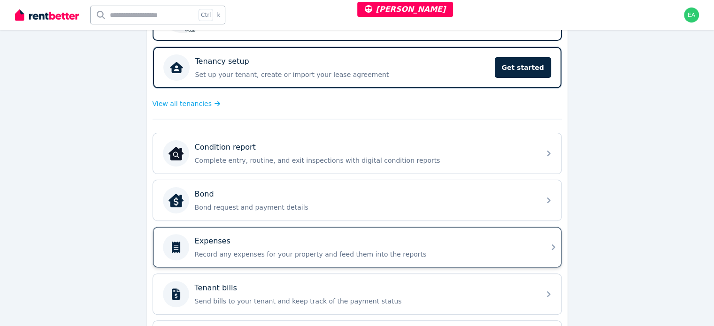
click at [430, 244] on div "Expenses Record any expenses for your property and feed them into the reports" at bounding box center [365, 247] width 340 height 23
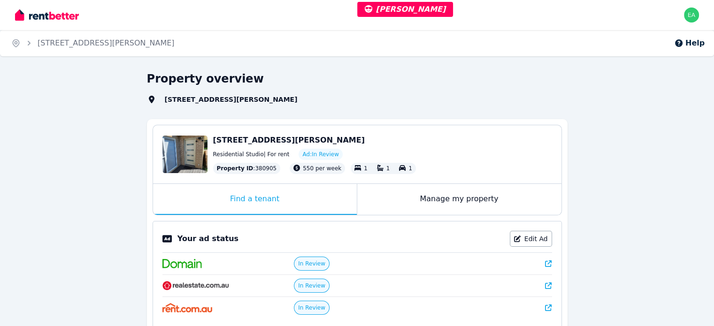
select select "***"
select select "**********"
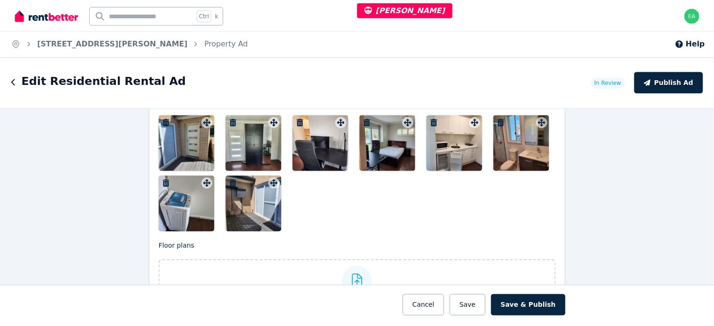
scroll to position [1220, 0]
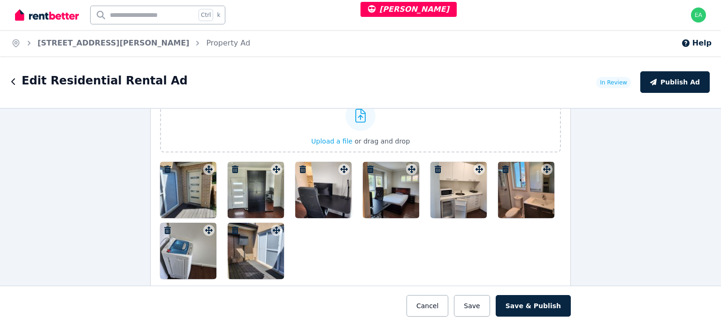
click at [178, 193] on div at bounding box center [188, 190] width 56 height 56
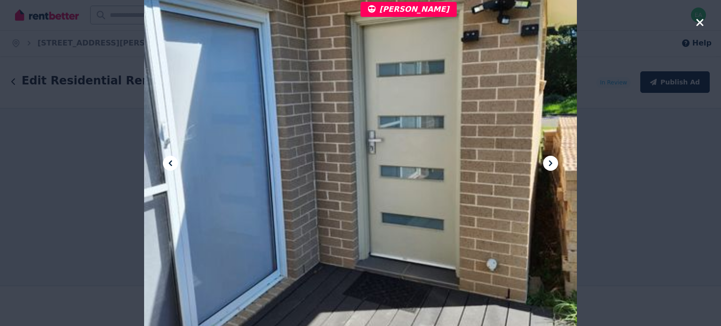
click at [548, 163] on icon at bounding box center [550, 163] width 11 height 11
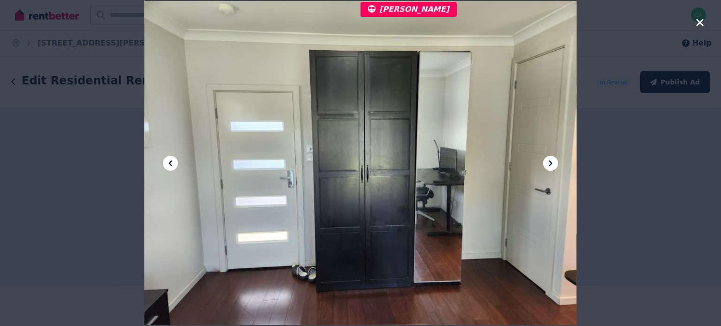
click at [548, 163] on icon at bounding box center [550, 163] width 11 height 11
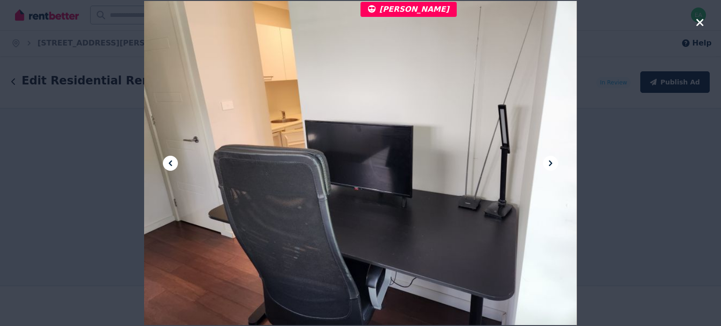
click at [548, 163] on icon at bounding box center [550, 163] width 11 height 11
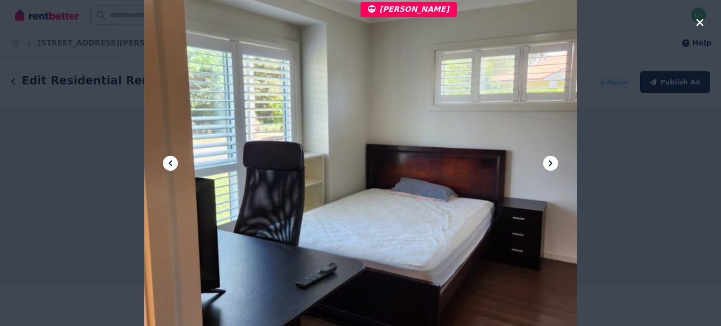
click at [548, 163] on icon at bounding box center [550, 163] width 11 height 11
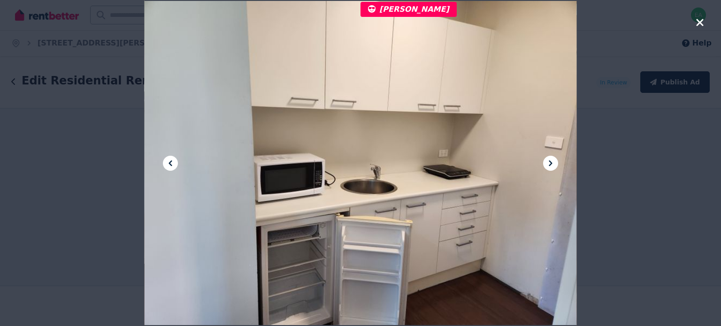
click at [548, 163] on icon at bounding box center [550, 163] width 11 height 11
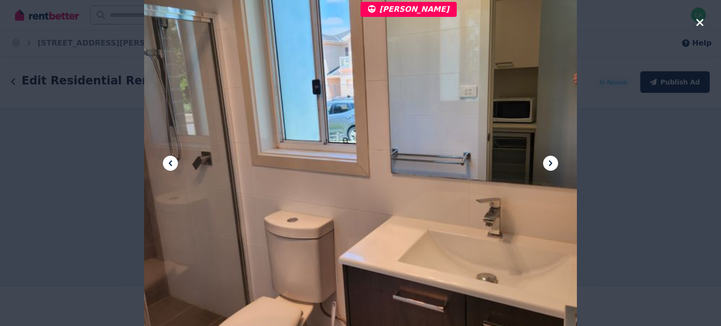
click at [548, 163] on icon at bounding box center [550, 163] width 11 height 11
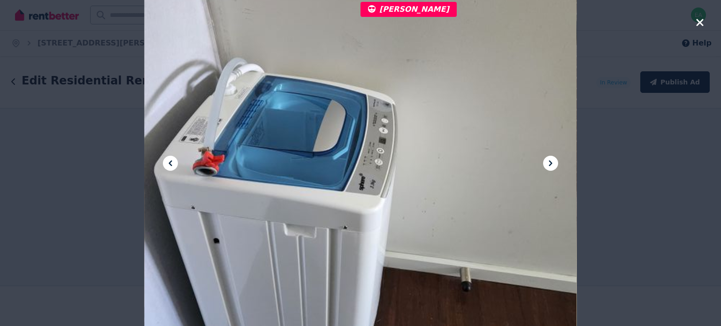
click at [548, 163] on icon at bounding box center [550, 163] width 11 height 11
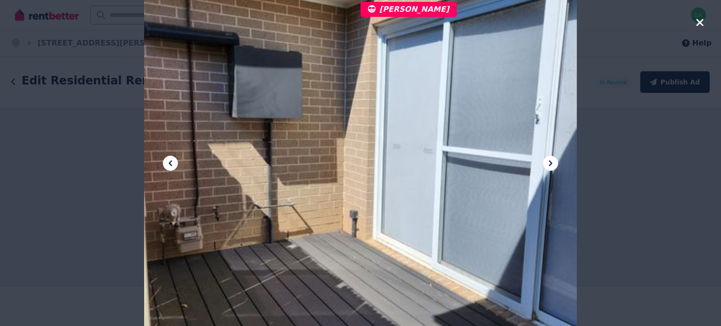
click at [548, 163] on icon at bounding box center [550, 163] width 11 height 11
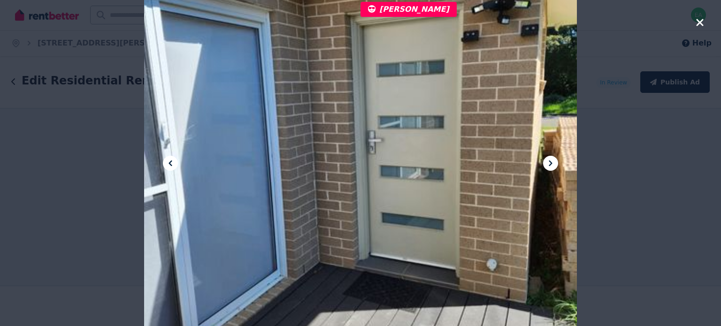
click at [548, 163] on icon at bounding box center [550, 163] width 11 height 11
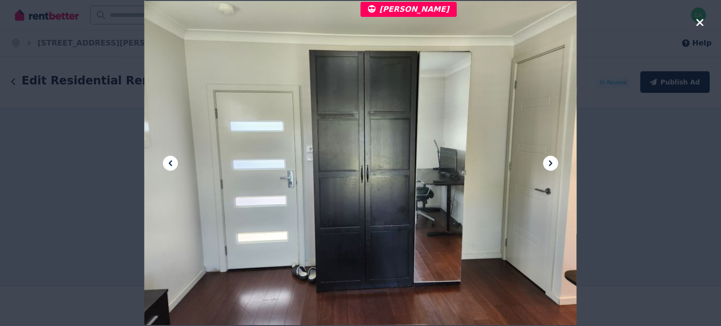
click at [548, 163] on icon at bounding box center [550, 163] width 11 height 11
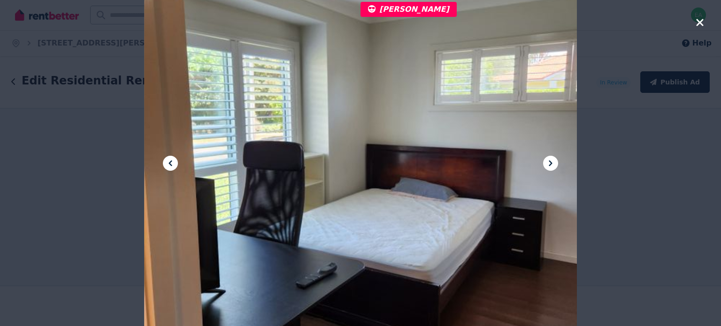
click at [548, 163] on icon at bounding box center [550, 163] width 11 height 11
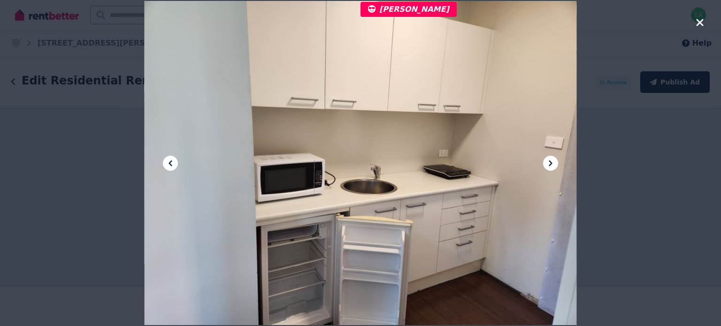
click at [548, 163] on icon at bounding box center [550, 163] width 11 height 11
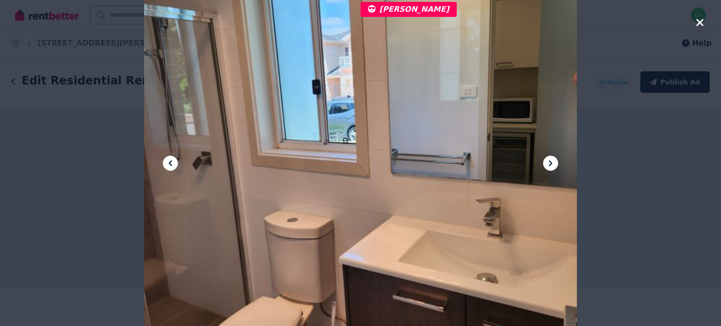
click at [548, 163] on icon at bounding box center [550, 163] width 11 height 11
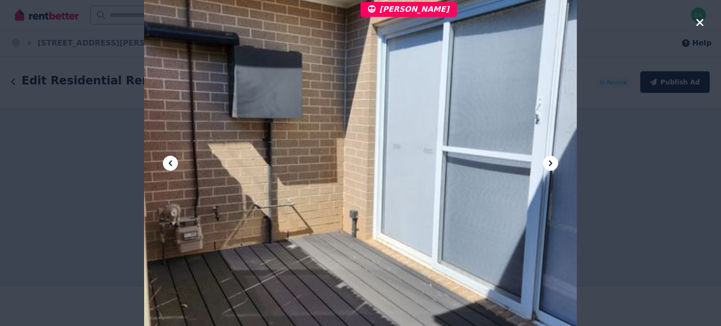
click at [699, 22] on icon "button" at bounding box center [699, 22] width 7 height 7
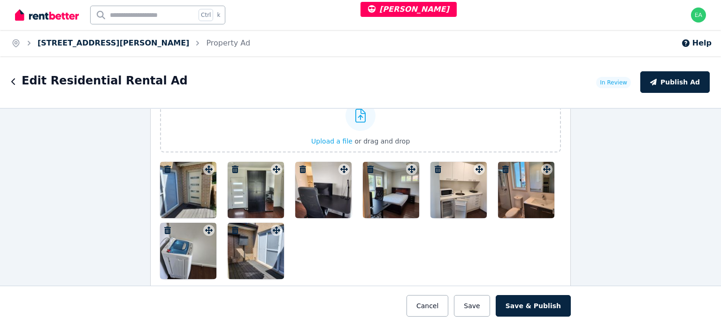
click at [60, 43] on link "[STREET_ADDRESS][PERSON_NAME]" at bounding box center [114, 42] width 152 height 9
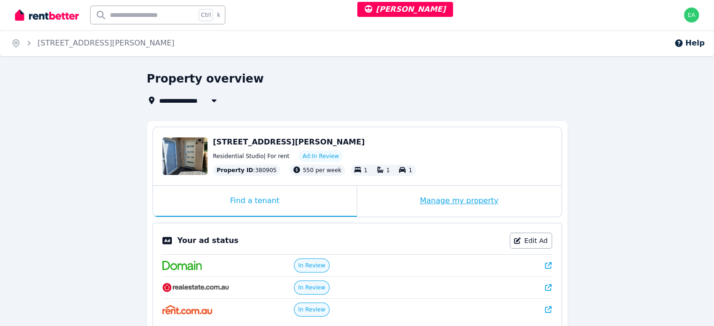
click at [382, 206] on div "Manage my property" at bounding box center [459, 201] width 204 height 31
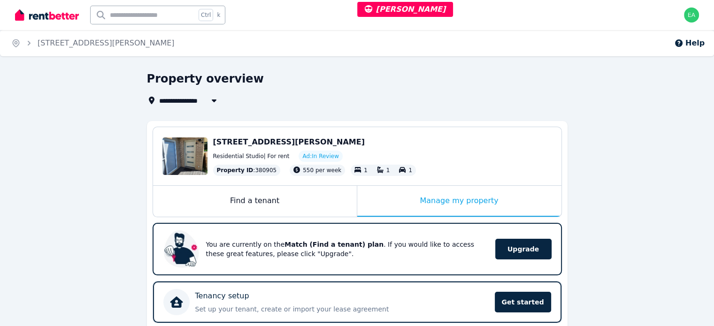
scroll to position [282, 0]
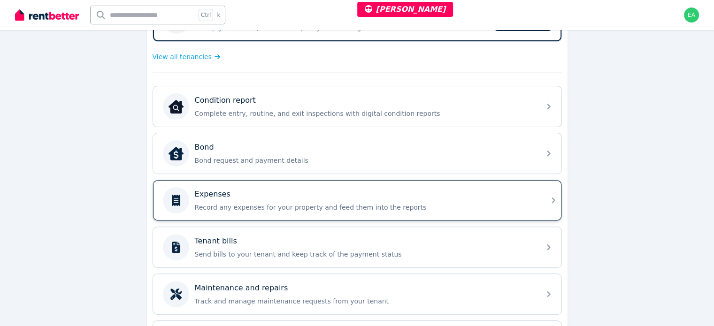
click at [459, 210] on div "Expenses Record any expenses for your property and feed them into the reports" at bounding box center [349, 200] width 372 height 26
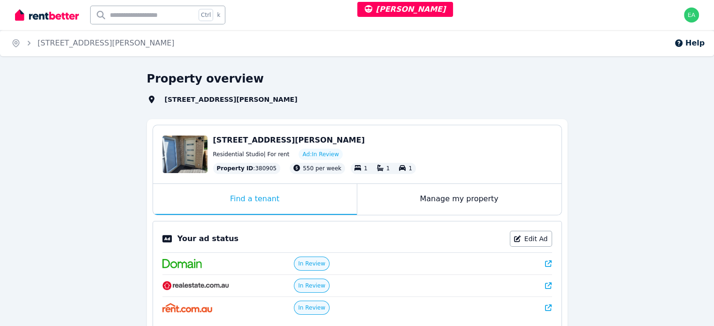
select select "***"
select select "**********"
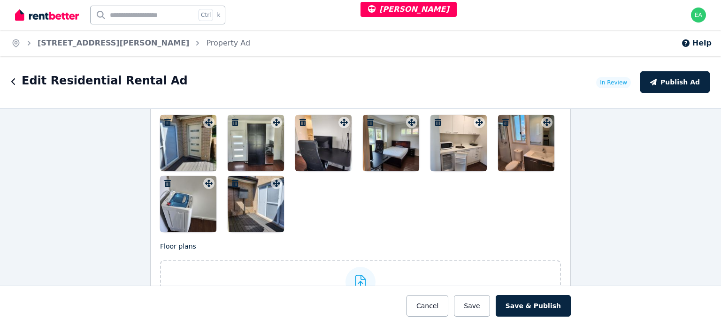
scroll to position [1455, 0]
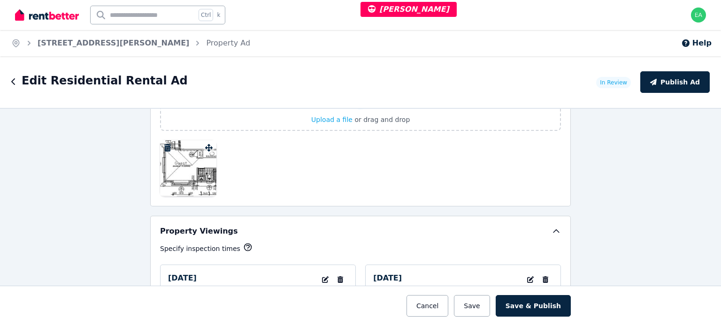
click at [185, 187] on div at bounding box center [188, 168] width 56 height 56
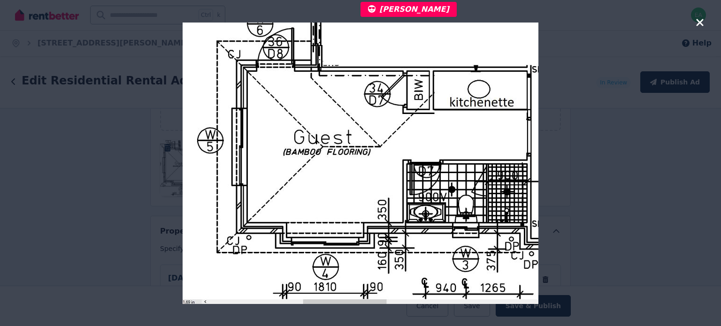
click at [697, 23] on icon "button" at bounding box center [700, 22] width 8 height 11
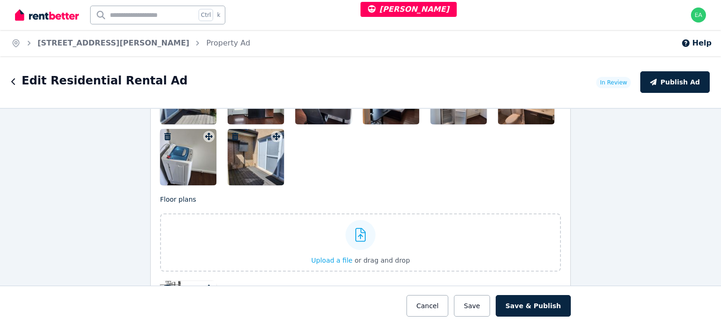
scroll to position [1220, 0]
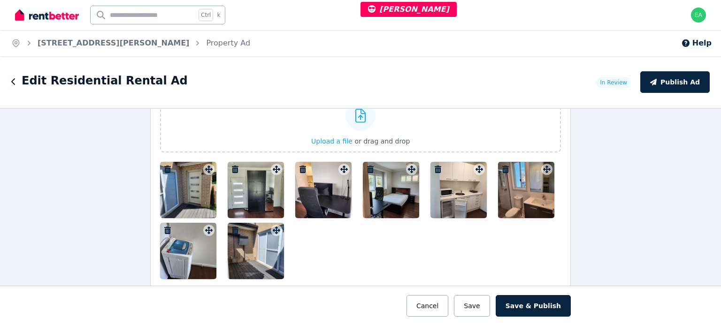
click at [187, 182] on div at bounding box center [188, 190] width 56 height 56
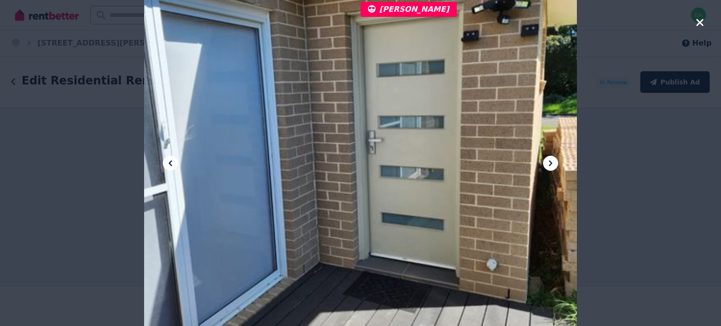
click at [550, 163] on icon at bounding box center [550, 163] width 11 height 11
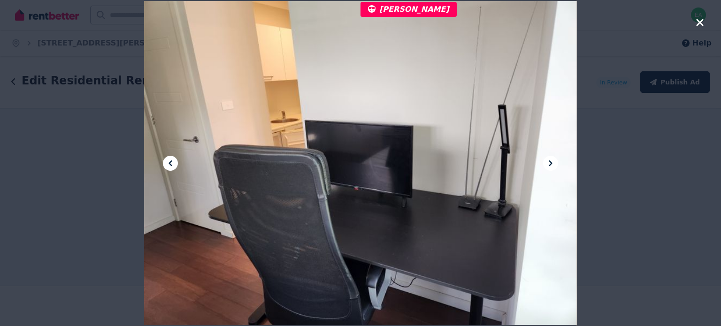
click at [550, 163] on icon at bounding box center [550, 163] width 11 height 11
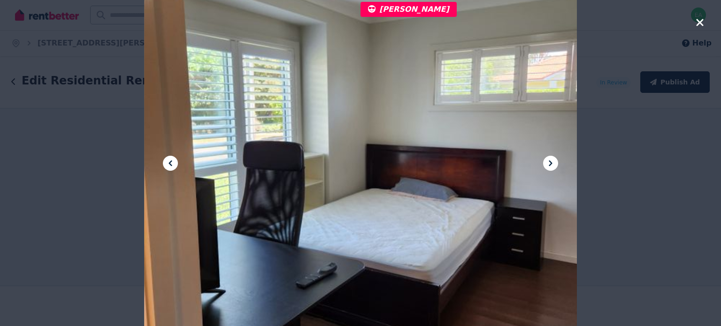
click at [550, 163] on icon at bounding box center [550, 163] width 11 height 11
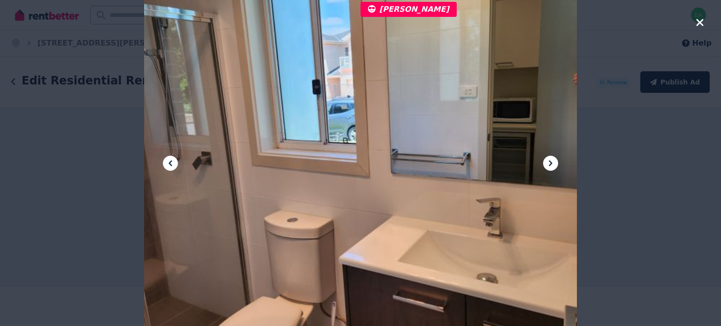
click at [550, 163] on icon at bounding box center [550, 163] width 11 height 11
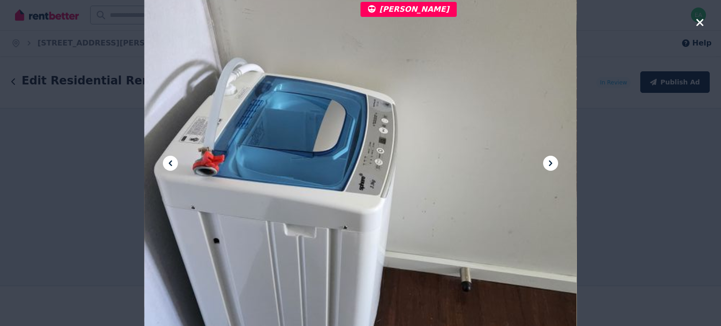
click at [550, 163] on icon at bounding box center [550, 163] width 11 height 11
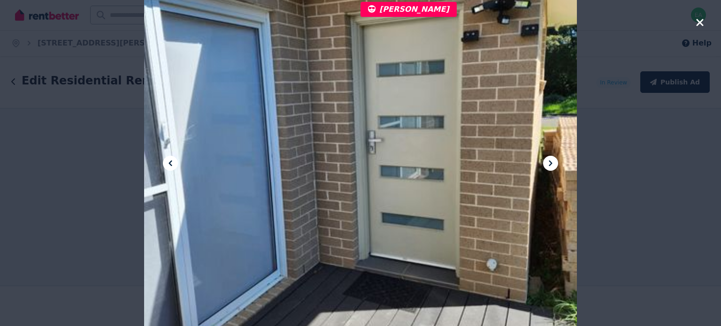
click at [550, 163] on icon at bounding box center [550, 163] width 11 height 11
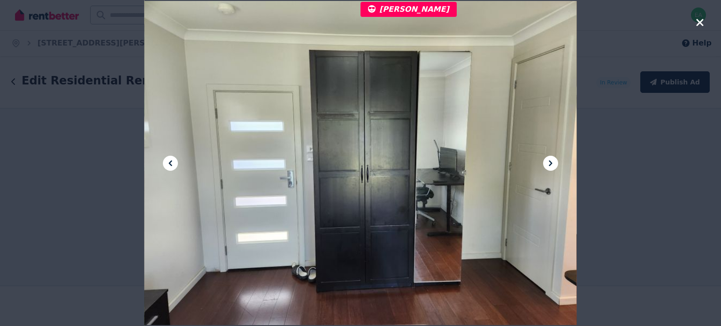
click at [698, 22] on icon "button" at bounding box center [700, 22] width 8 height 11
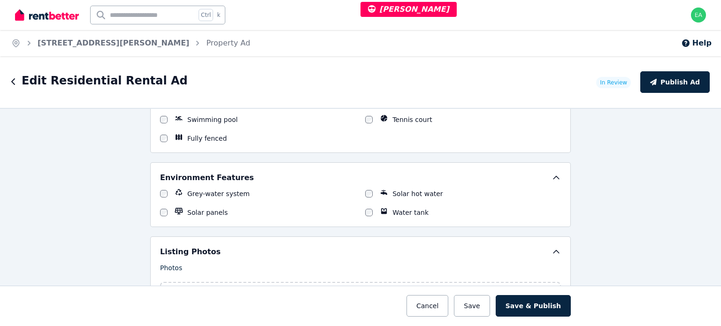
scroll to position [892, 0]
